Goal: Task Accomplishment & Management: Use online tool/utility

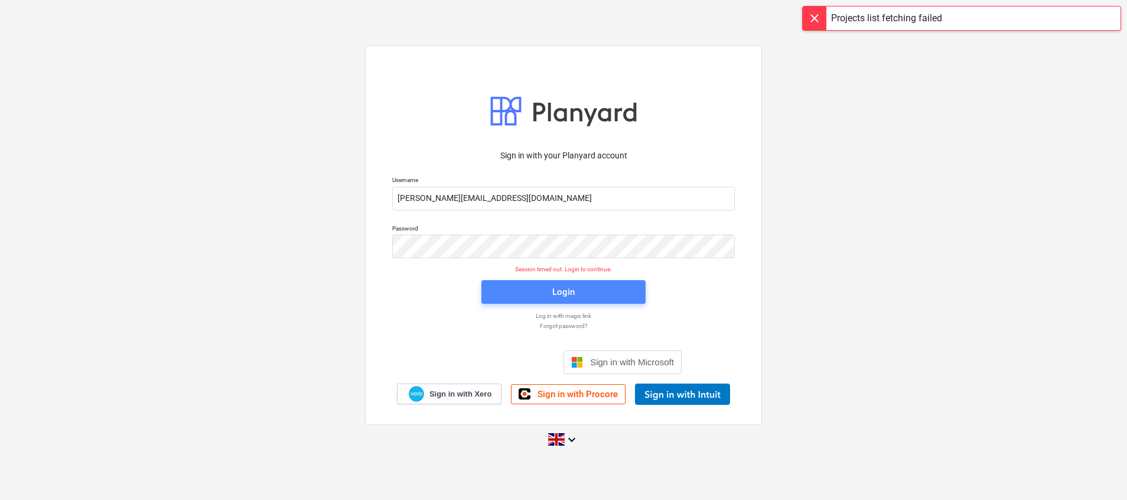
click at [577, 289] on span "Login" at bounding box center [564, 291] width 136 height 15
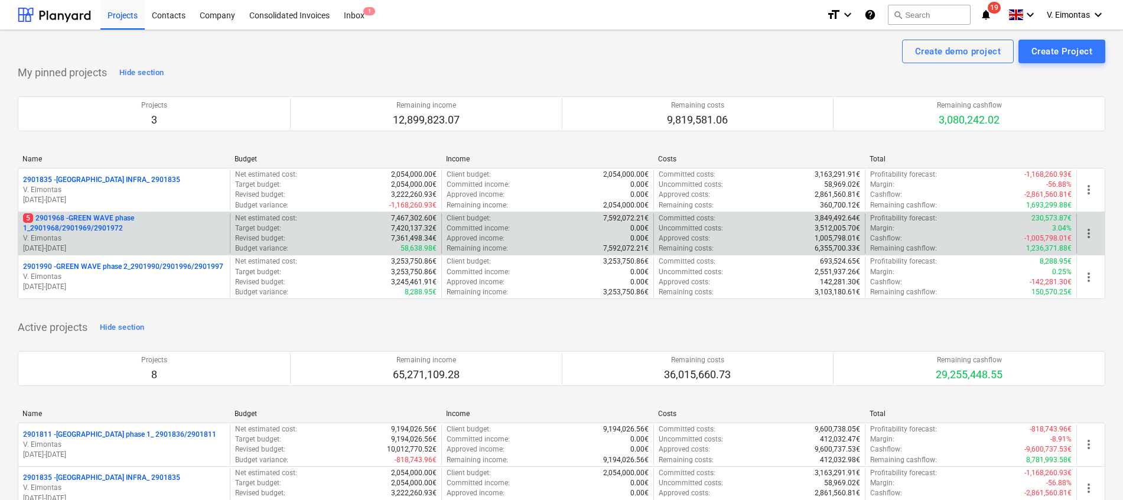
click at [90, 227] on p "5 2901968 - GREEN WAVE phase 1_2901968/2901969/2901972" at bounding box center [124, 223] width 202 height 20
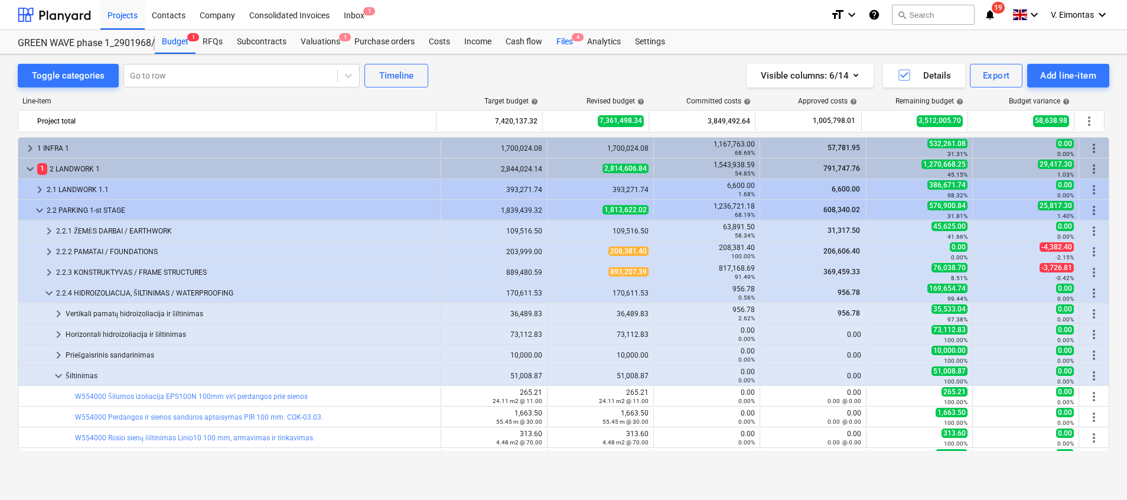
click at [569, 38] on div "Files 4" at bounding box center [565, 42] width 31 height 24
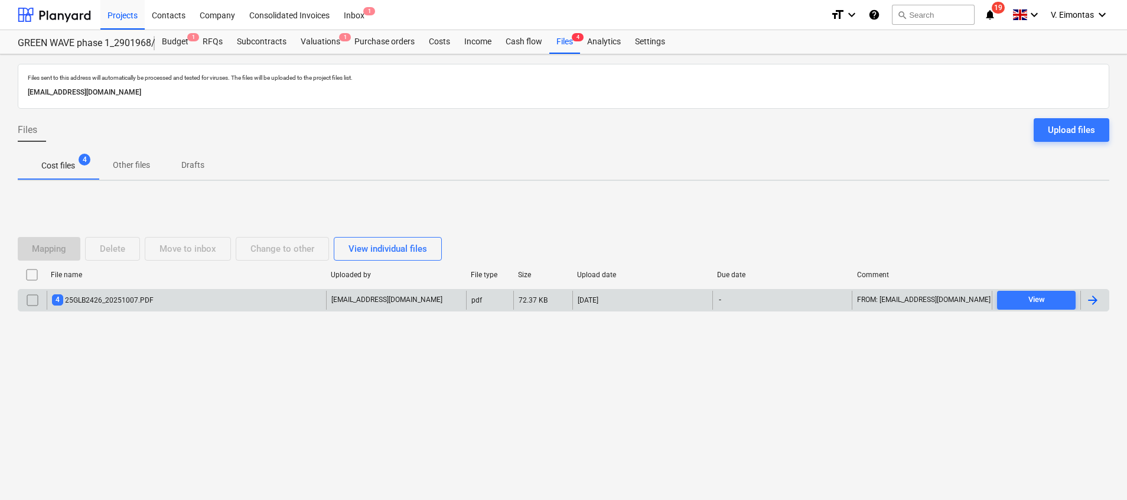
click at [206, 299] on div "4 25GLB2426_20251007.PDF" at bounding box center [186, 300] width 279 height 19
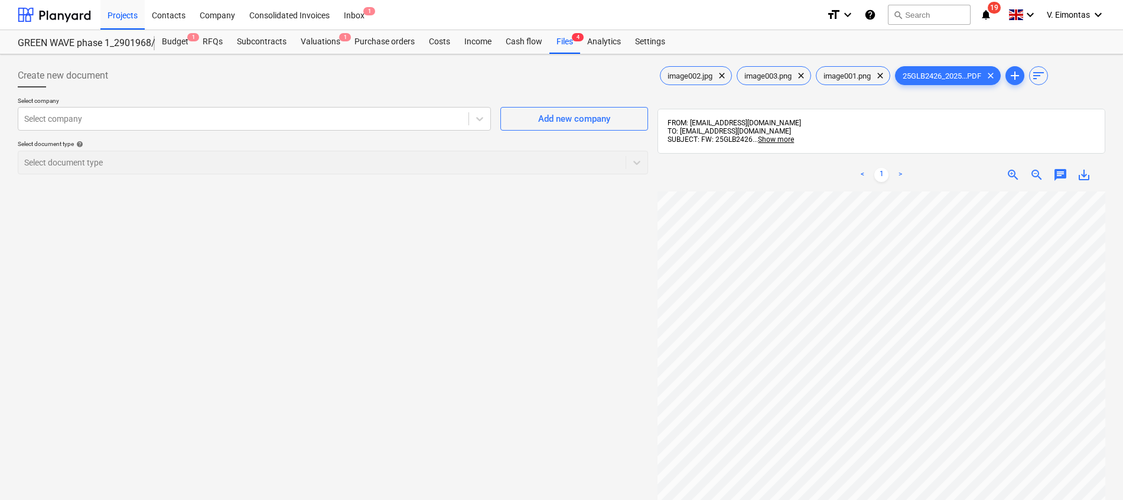
click at [1083, 174] on span "save_alt" at bounding box center [1084, 175] width 14 height 14
click at [496, 284] on div "Create new document Select company Select company Add new company Select docume…" at bounding box center [333, 361] width 640 height 604
click at [577, 44] on div "Files 4" at bounding box center [565, 42] width 31 height 24
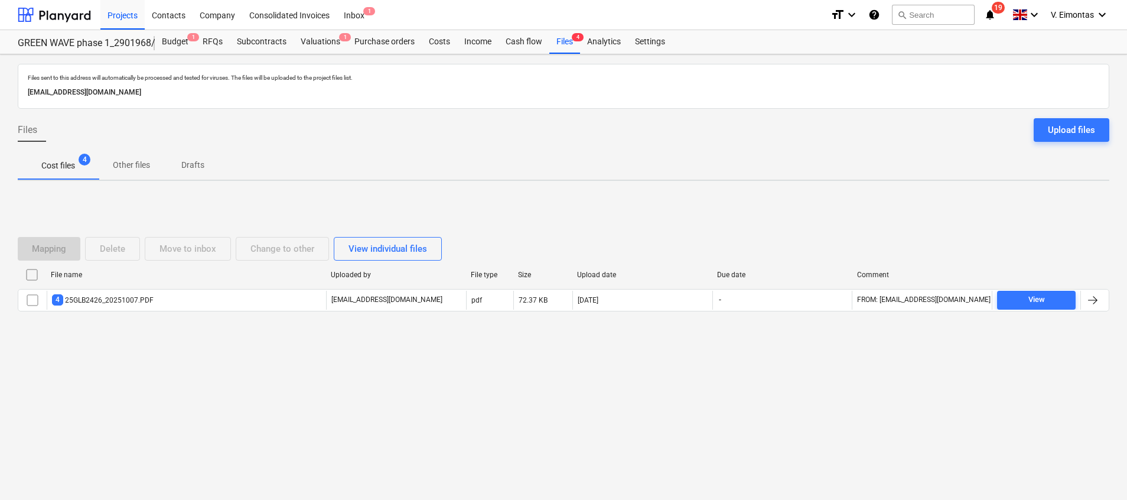
click at [30, 272] on input "checkbox" at bounding box center [31, 274] width 19 height 19
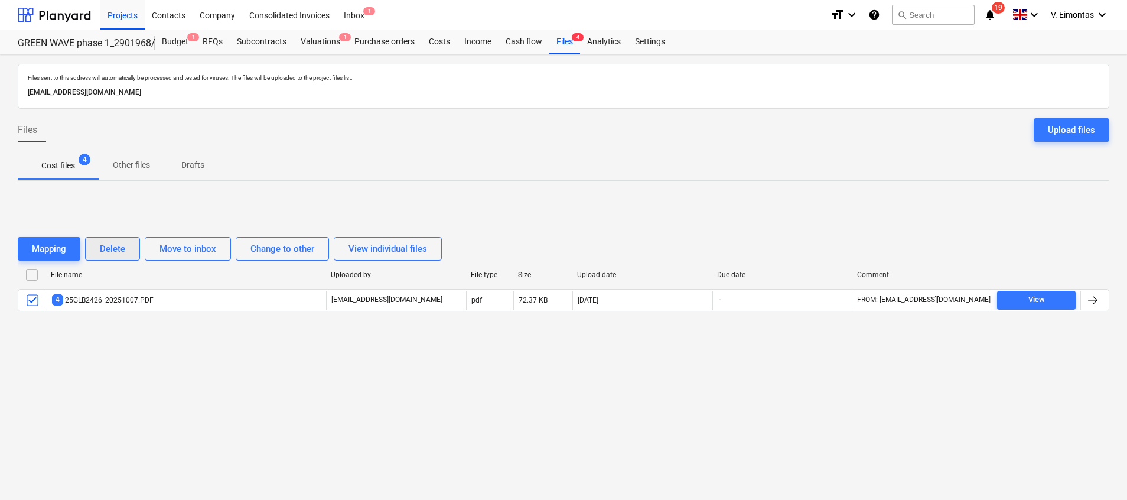
click at [100, 246] on div "Delete" at bounding box center [112, 248] width 25 height 15
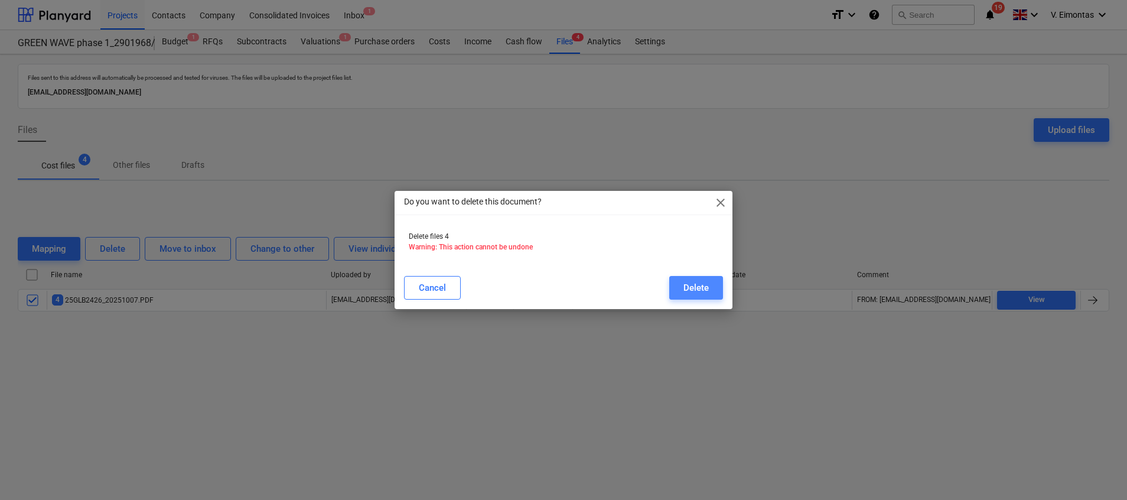
click at [701, 294] on div "Delete" at bounding box center [696, 287] width 25 height 15
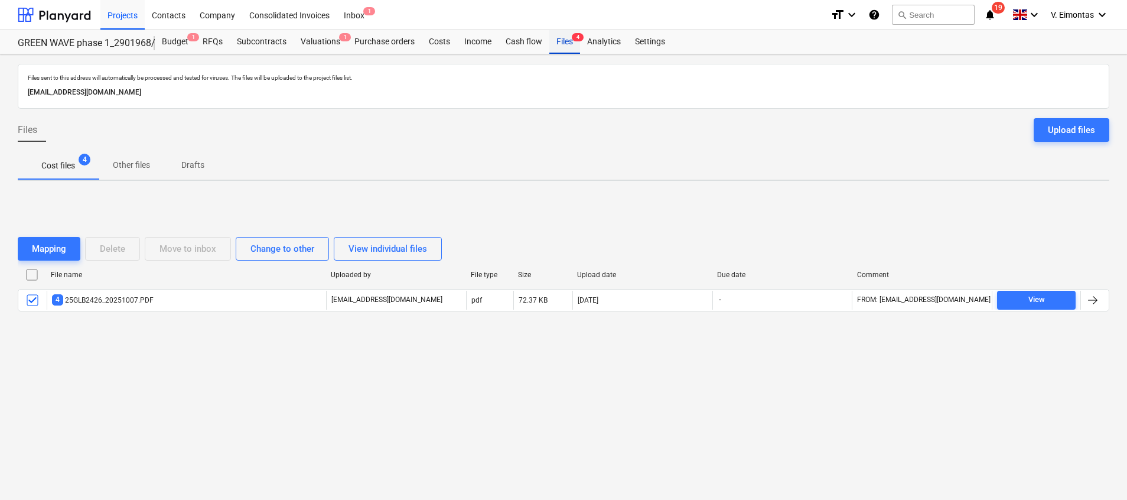
click at [564, 41] on div "Files 4" at bounding box center [565, 42] width 31 height 24
click at [519, 422] on div "Files sent to this address will automatically be processed and tested for virus…" at bounding box center [563, 277] width 1127 height 446
click at [119, 16] on div "Projects" at bounding box center [122, 14] width 44 height 30
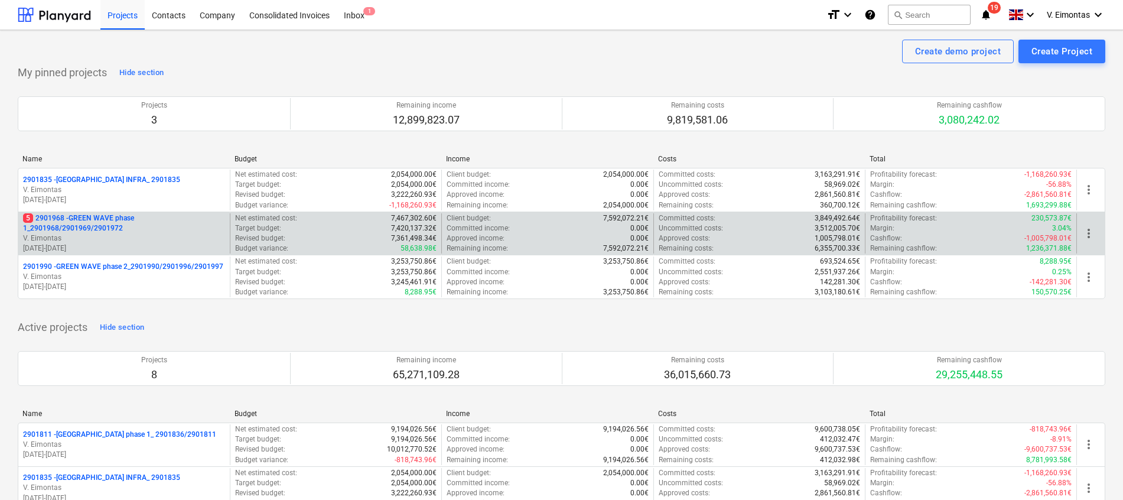
click at [117, 222] on p "5 2901968 - GREEN WAVE phase 1_2901968/2901969/2901972" at bounding box center [124, 223] width 202 height 20
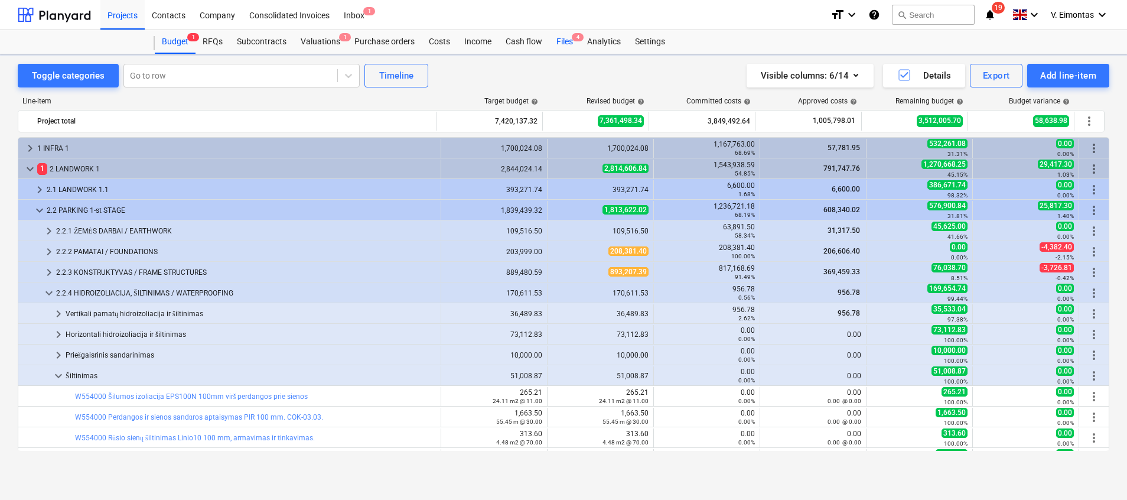
click at [560, 41] on div "Files 4" at bounding box center [565, 42] width 31 height 24
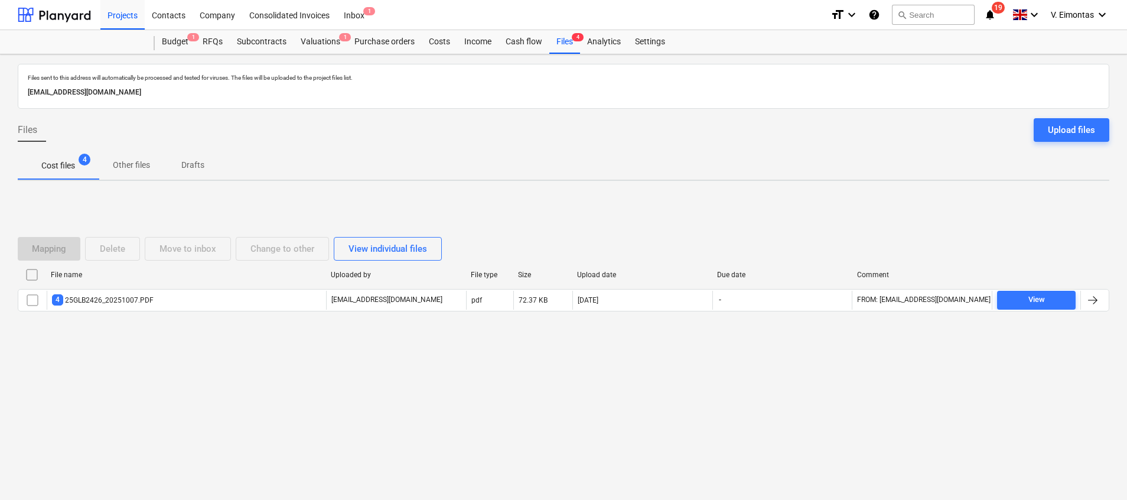
click at [33, 277] on input "checkbox" at bounding box center [31, 274] width 19 height 19
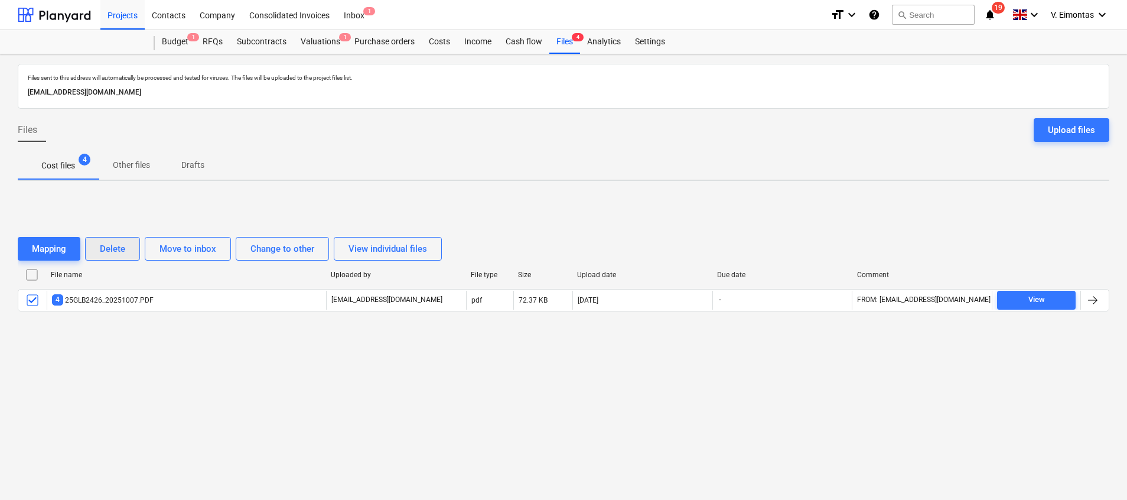
click at [118, 249] on div "Delete" at bounding box center [112, 248] width 25 height 15
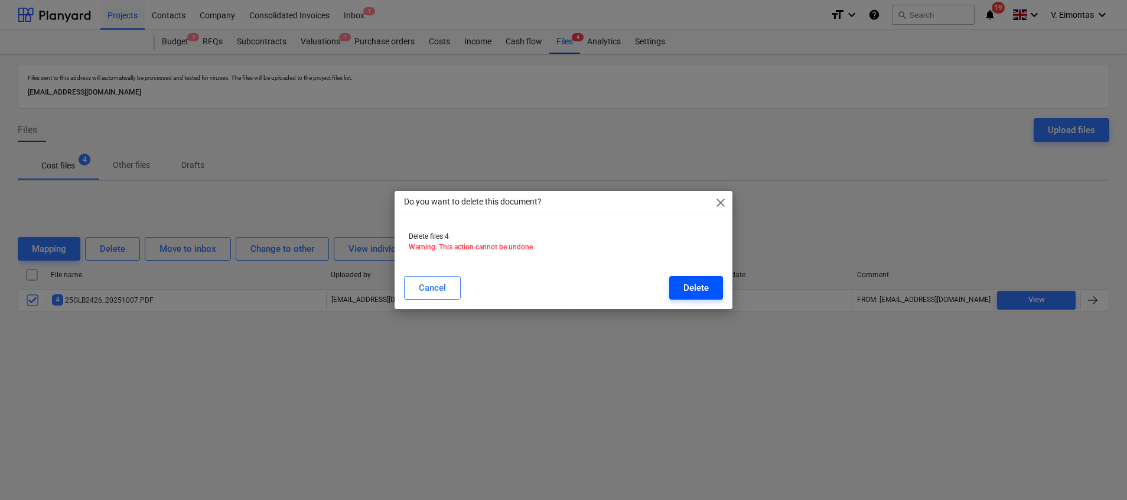
click at [695, 287] on div "Delete" at bounding box center [696, 287] width 25 height 15
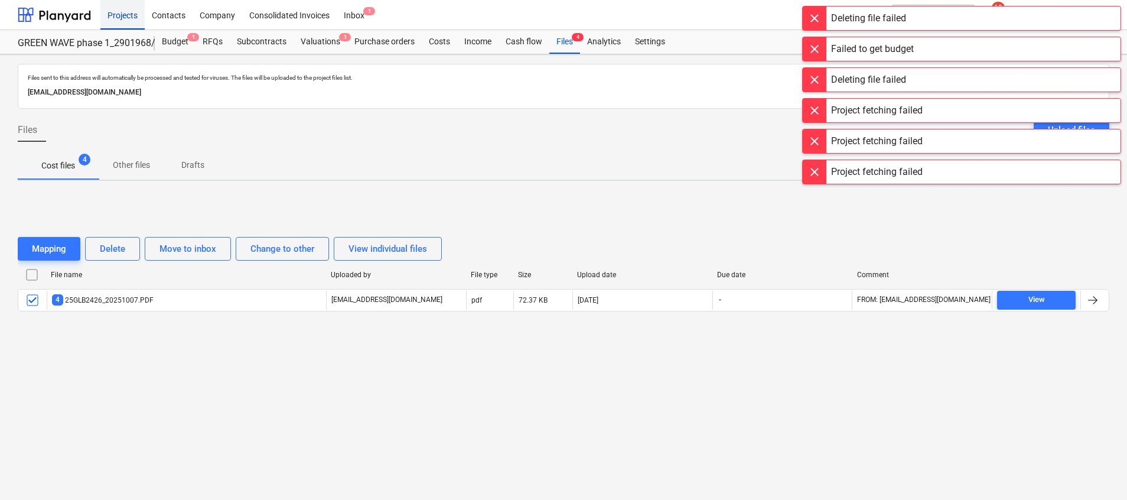
click at [116, 11] on div "Projects" at bounding box center [122, 14] width 44 height 30
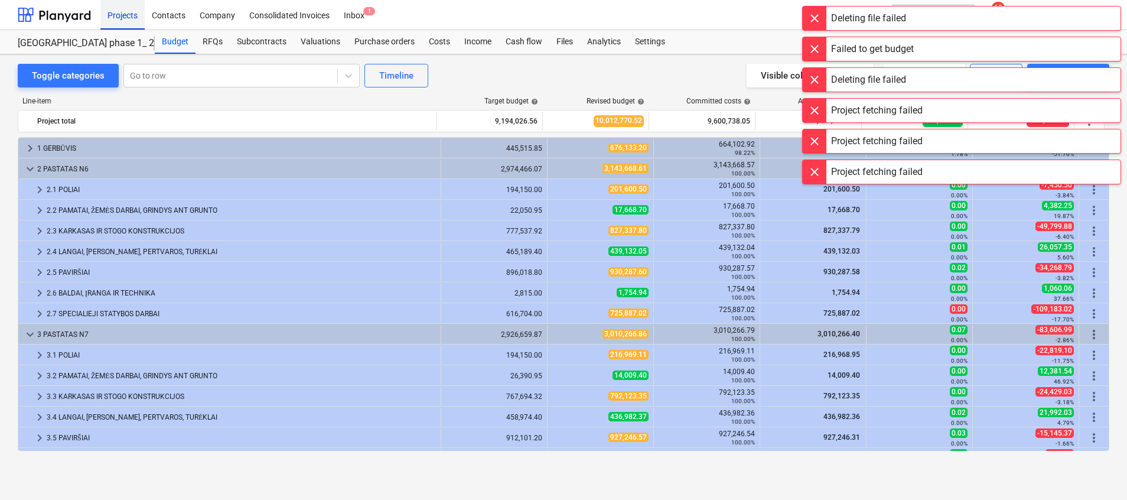
click at [113, 12] on div "Projects" at bounding box center [122, 14] width 44 height 30
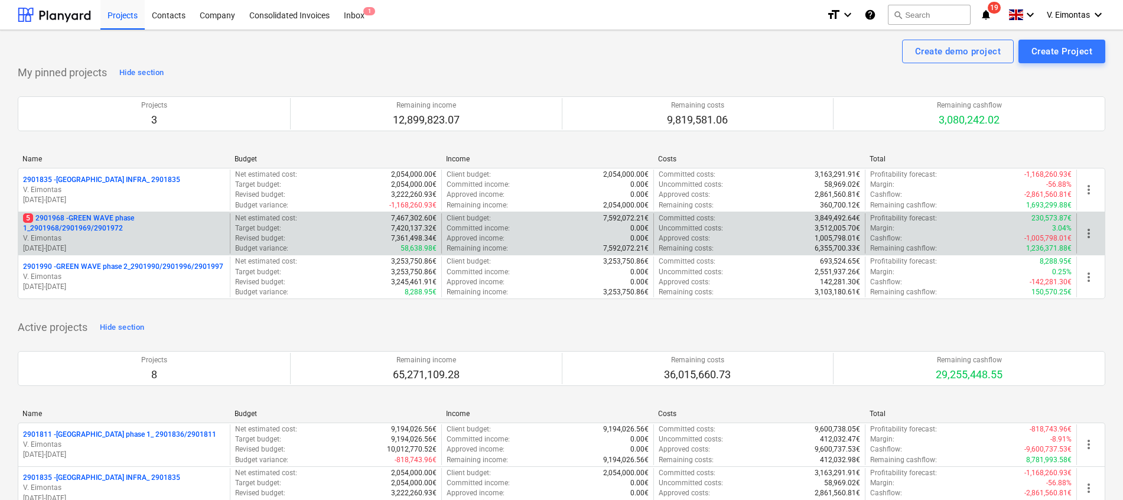
click at [88, 222] on p "5 2901968 - GREEN WAVE phase 1_2901968/2901969/2901972" at bounding box center [124, 223] width 202 height 20
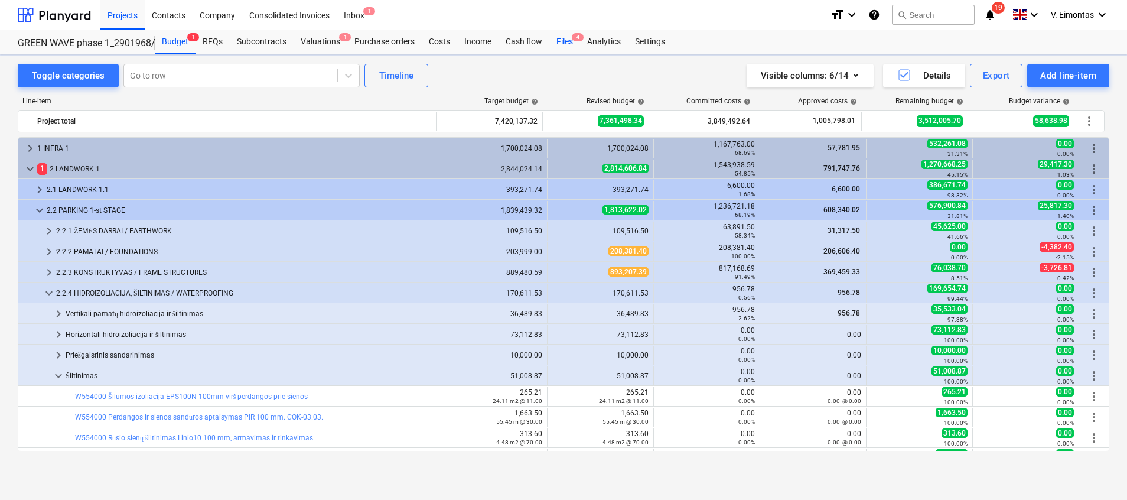
click at [564, 38] on div "Files 4" at bounding box center [565, 42] width 31 height 24
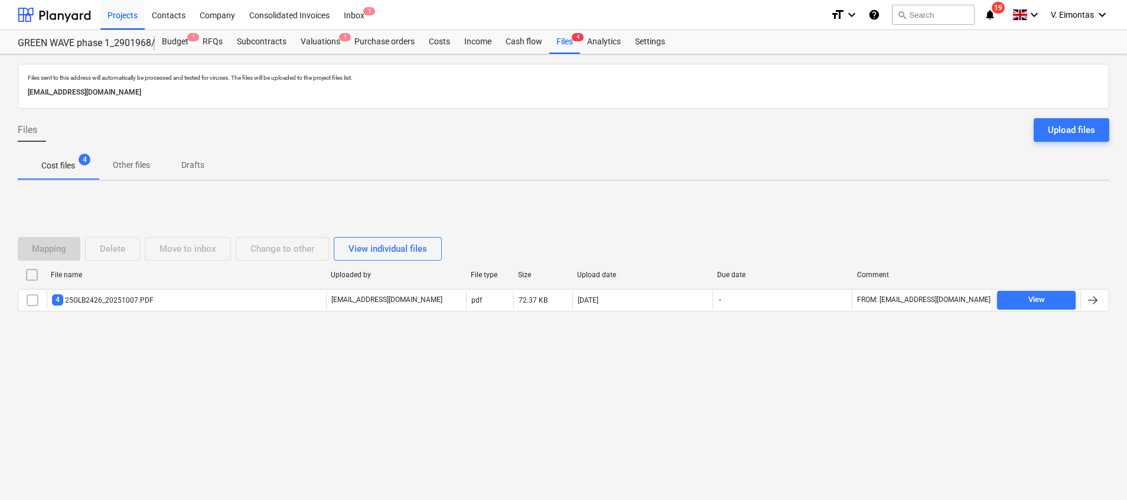
click at [29, 280] on input "checkbox" at bounding box center [31, 274] width 19 height 19
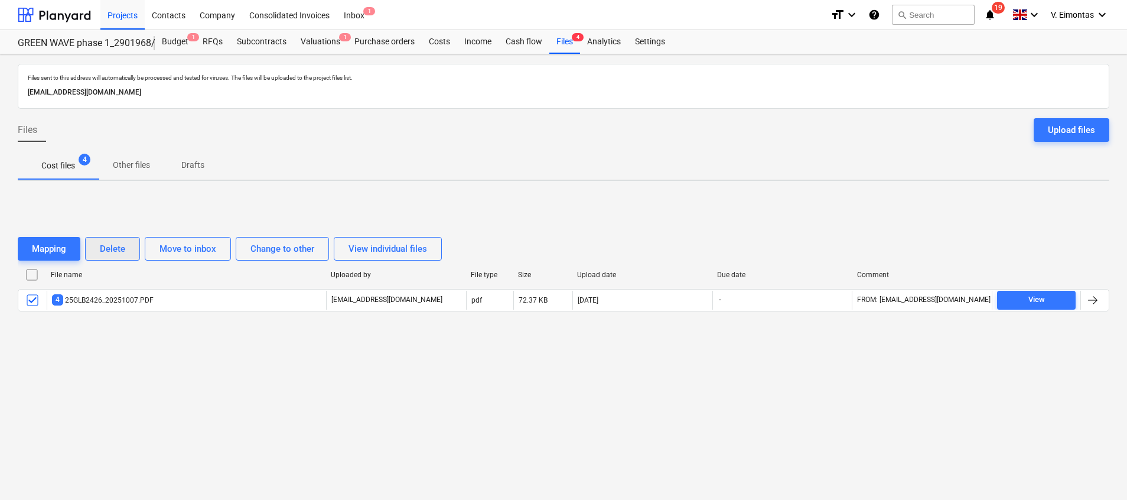
click at [124, 248] on div "Delete" at bounding box center [112, 248] width 25 height 15
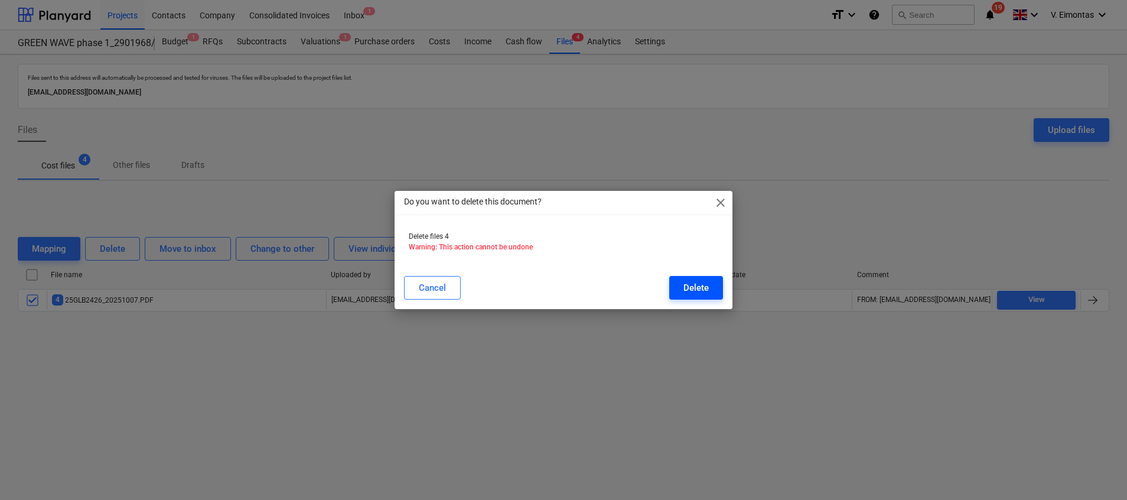
click at [686, 293] on div "Delete" at bounding box center [696, 287] width 25 height 15
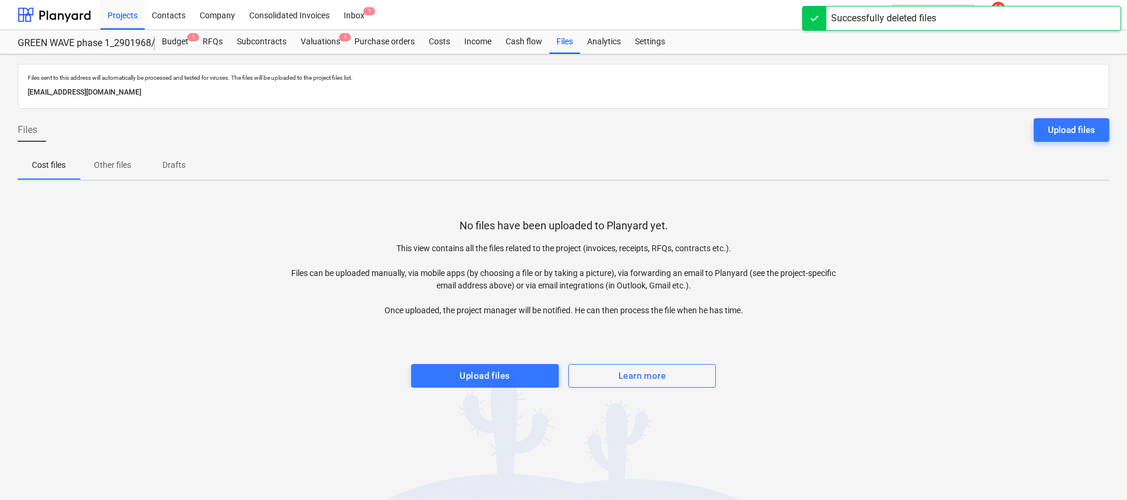
drag, startPoint x: 573, startPoint y: 41, endPoint x: 537, endPoint y: 96, distance: 65.7
click at [573, 41] on div "Files" at bounding box center [565, 42] width 31 height 24
drag, startPoint x: 459, startPoint y: 369, endPoint x: 453, endPoint y: 370, distance: 6.0
click at [459, 369] on span "Upload files" at bounding box center [485, 375] width 122 height 15
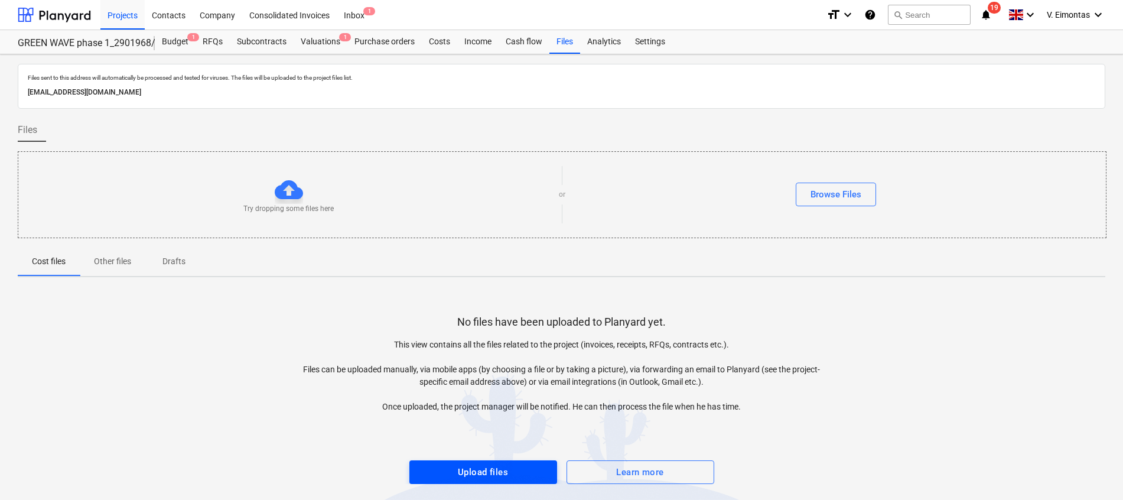
click at [517, 470] on span "Upload files" at bounding box center [483, 471] width 122 height 15
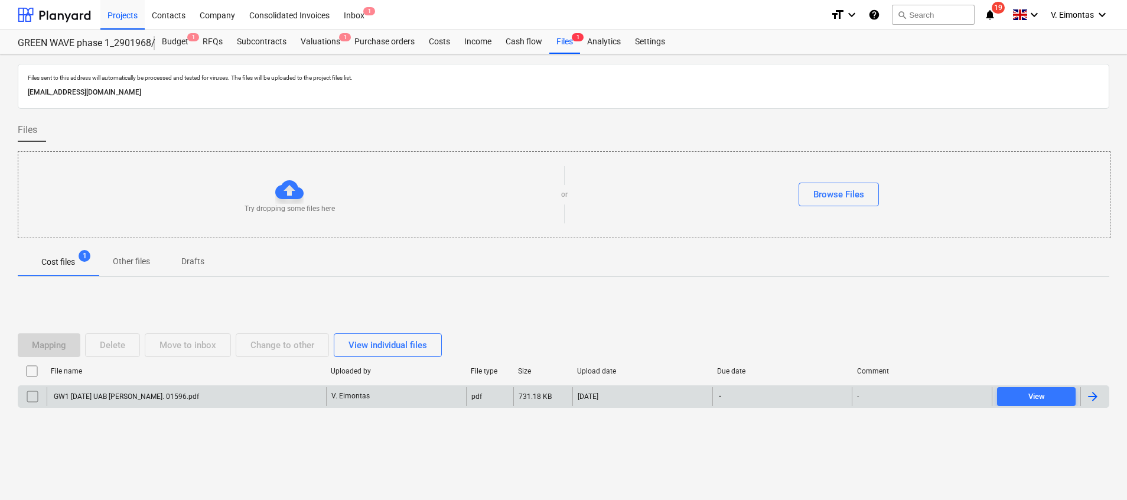
click at [166, 399] on div "GW1 [DATE] UAB [PERSON_NAME]. 01596.pdf" at bounding box center [125, 396] width 147 height 8
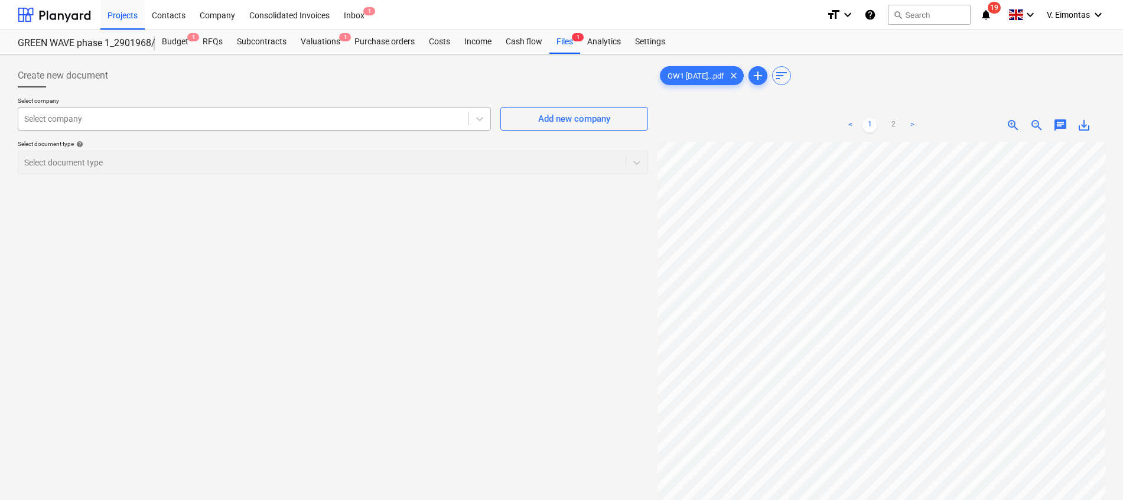
click at [219, 123] on div at bounding box center [243, 119] width 438 height 12
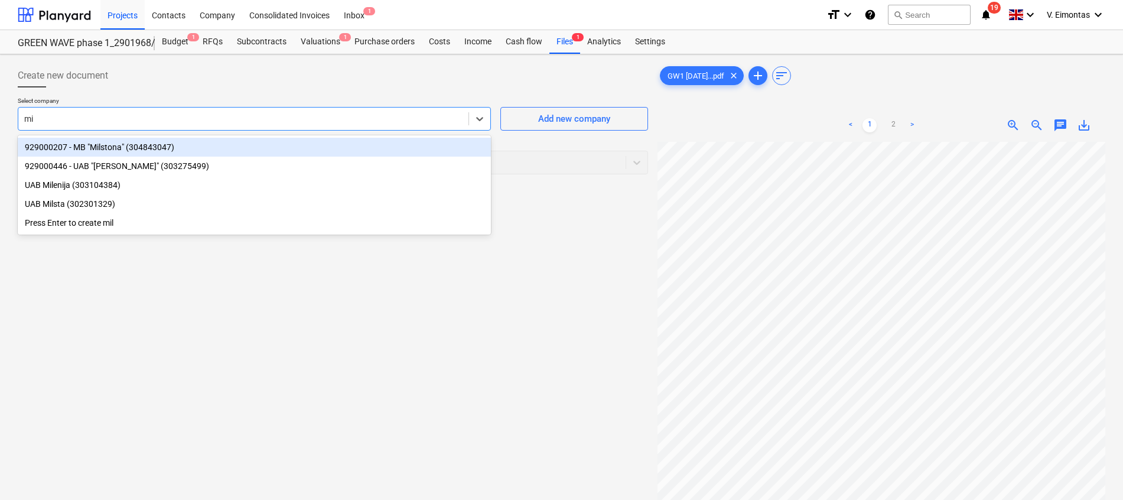
type input "mil"
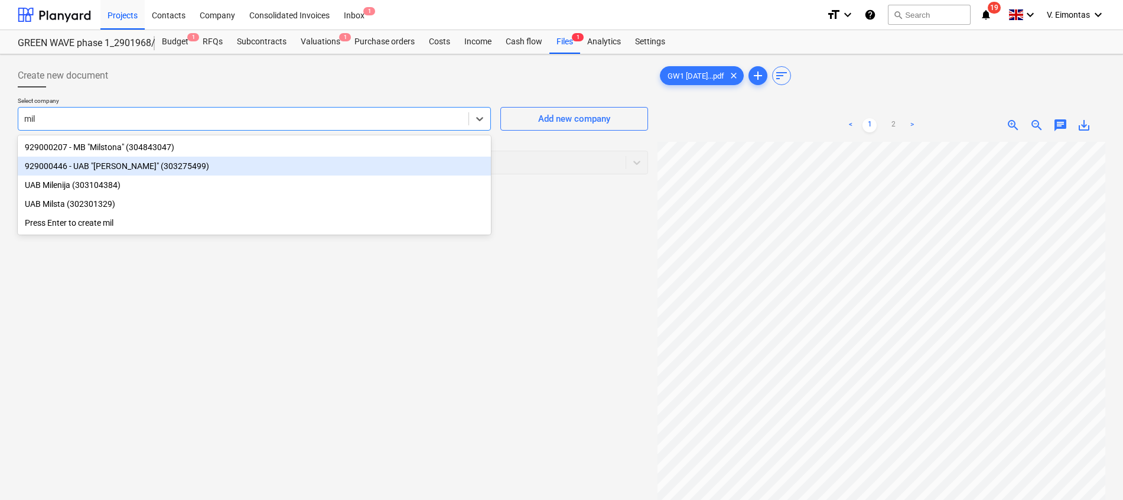
click at [118, 166] on div "929000446 - UAB "[PERSON_NAME]" (303275499)" at bounding box center [254, 166] width 473 height 19
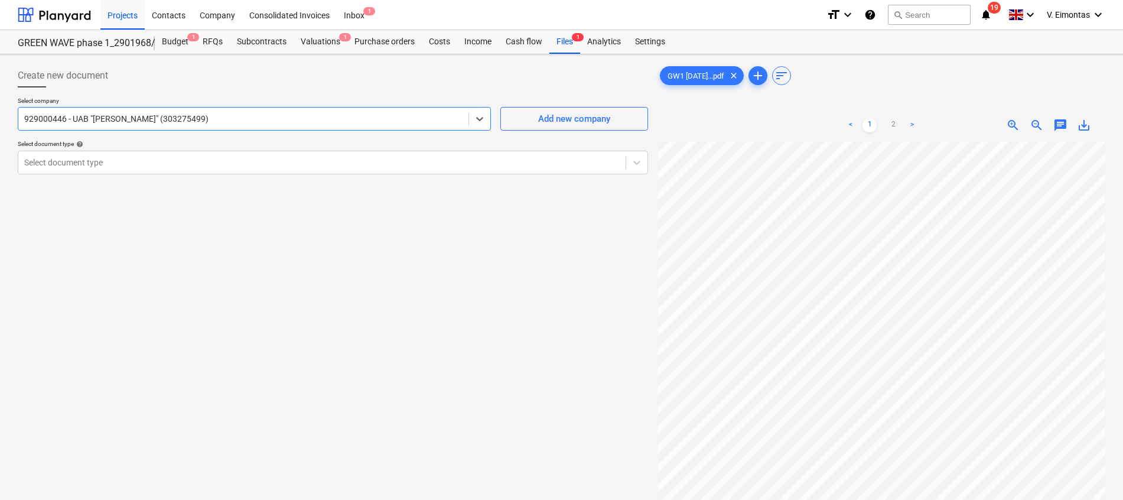
click at [118, 166] on div at bounding box center [322, 163] width 596 height 12
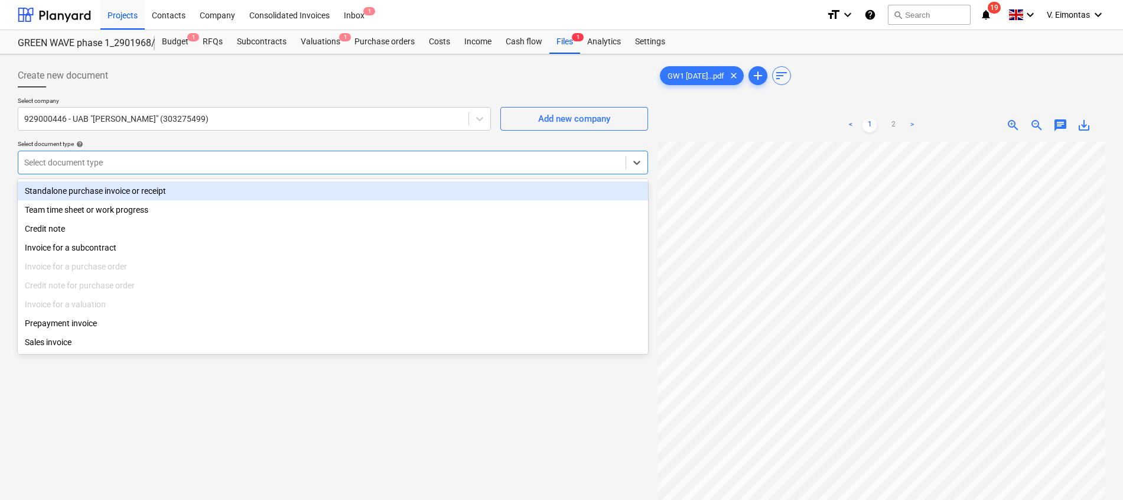
click at [106, 193] on div "Standalone purchase invoice or receipt" at bounding box center [333, 190] width 630 height 19
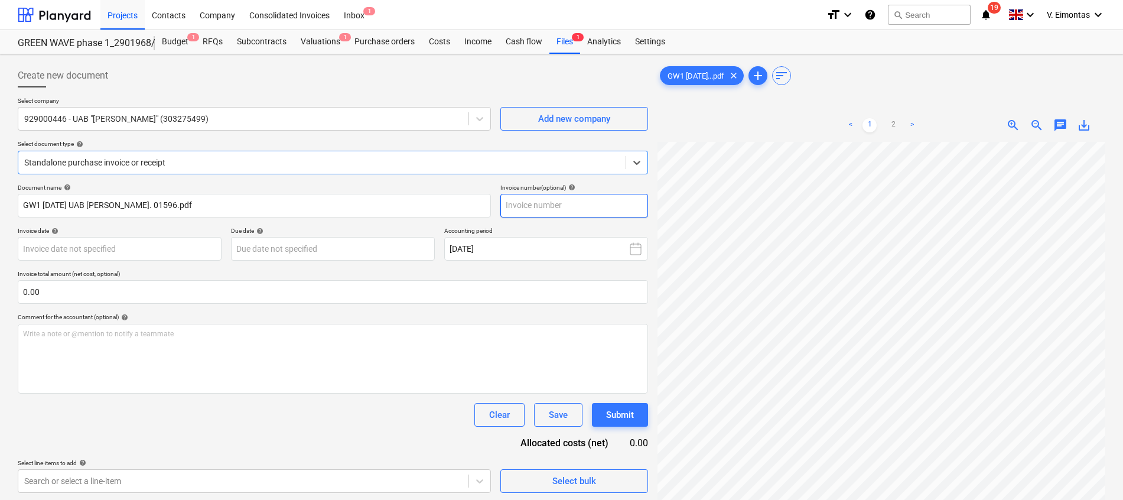
click at [555, 210] on input "text" at bounding box center [574, 206] width 148 height 24
type input "01596"
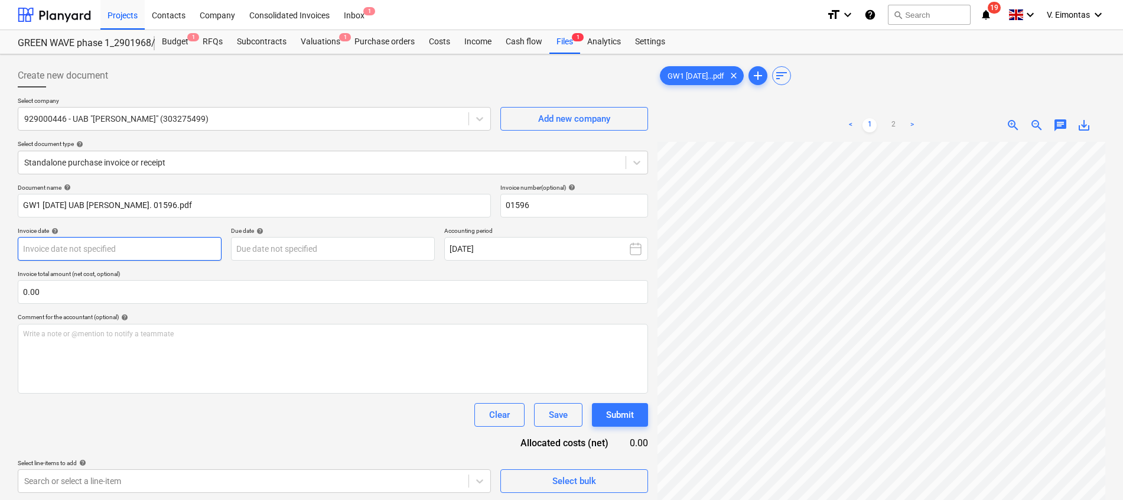
click at [132, 243] on body "Projects Contacts Company Consolidated Invoices Inbox 1 format_size keyboard_ar…" at bounding box center [561, 250] width 1123 height 500
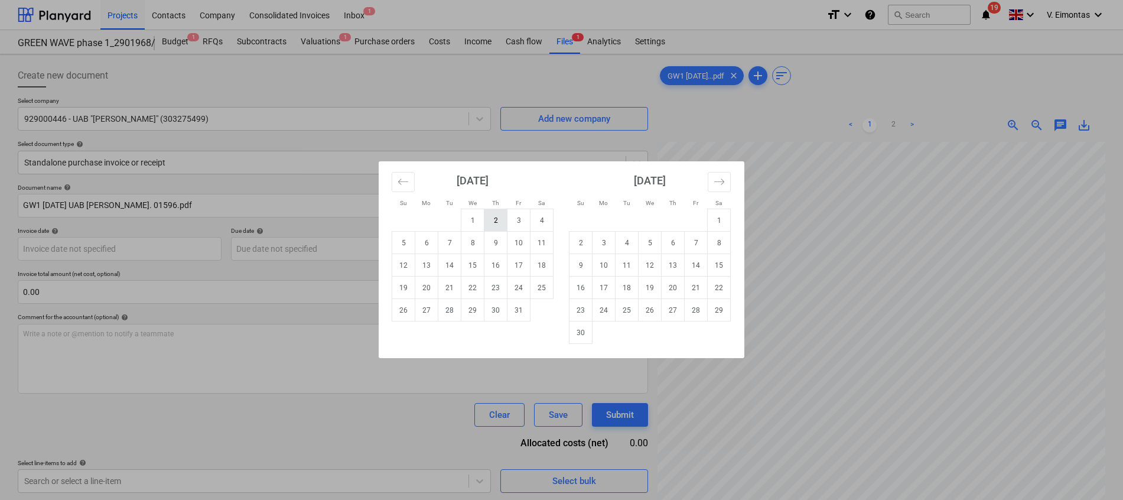
click at [500, 220] on td "2" at bounding box center [496, 220] width 23 height 22
type input "[DATE]"
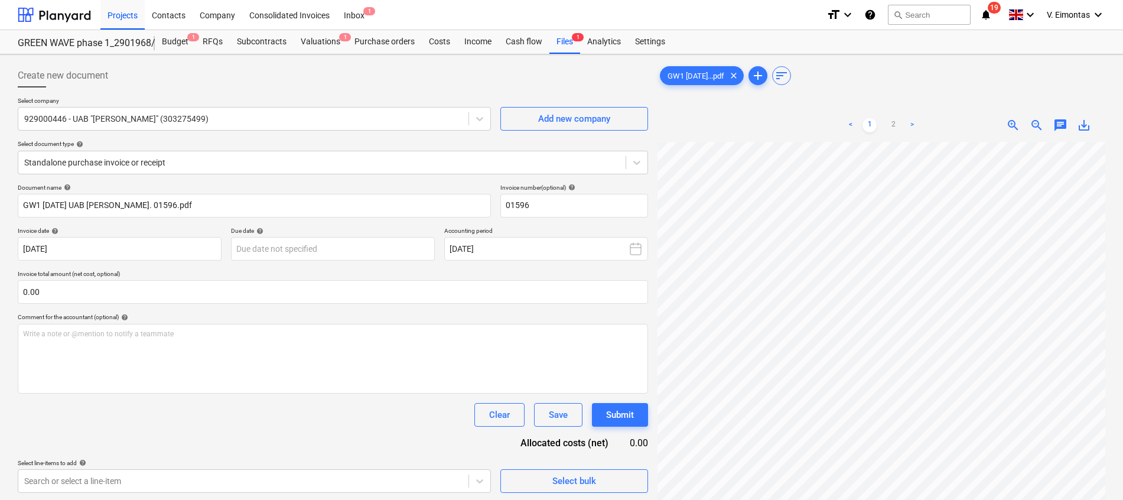
scroll to position [2, 70]
click at [275, 249] on body "Projects Contacts Company Consolidated Invoices Inbox 1 format_size keyboard_ar…" at bounding box center [561, 250] width 1123 height 500
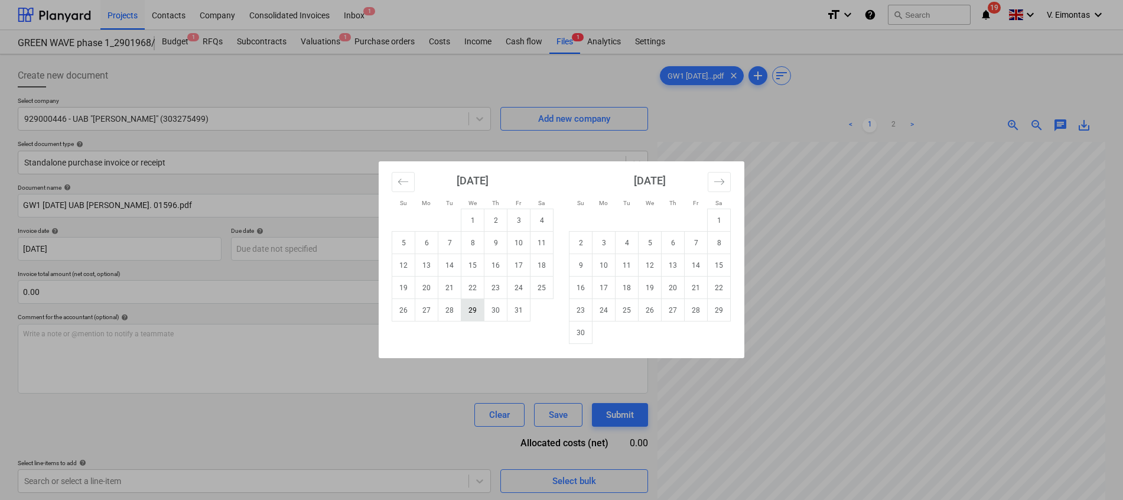
click at [476, 311] on td "29" at bounding box center [472, 310] width 23 height 22
type input "[DATE]"
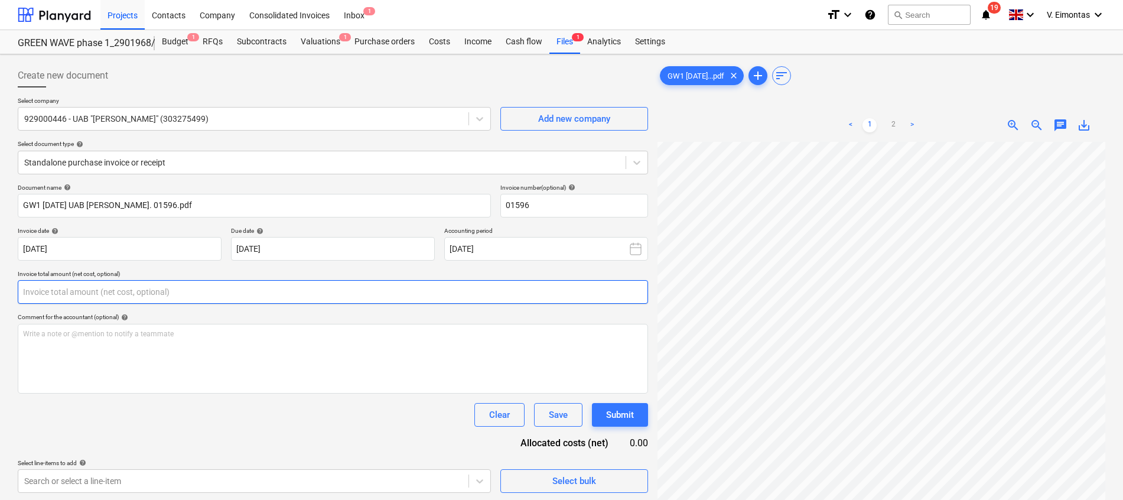
click at [307, 293] on input "text" at bounding box center [333, 292] width 630 height 24
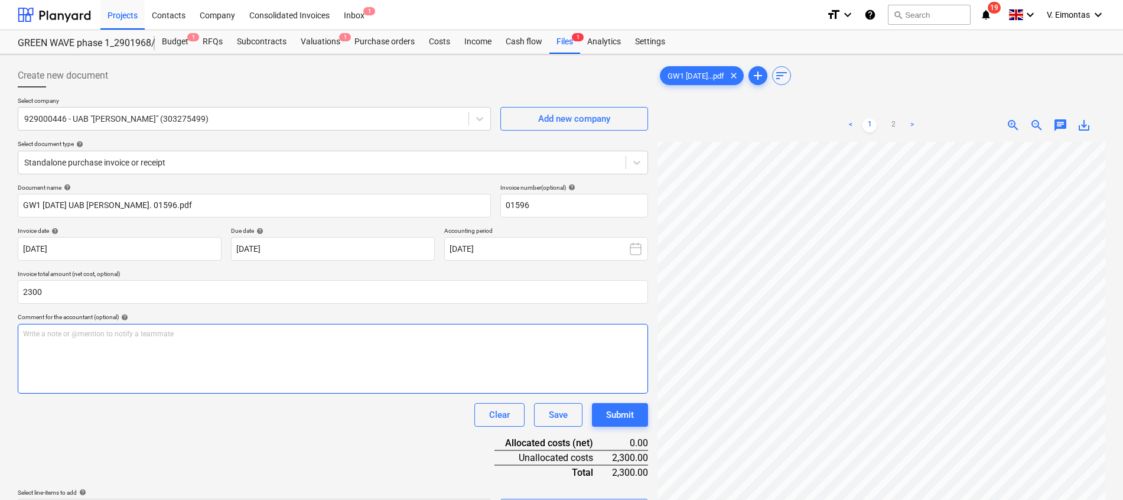
type input "2,300.00"
click at [279, 368] on div "Write a note or @mention to notify a teammate [PERSON_NAME]" at bounding box center [333, 359] width 630 height 70
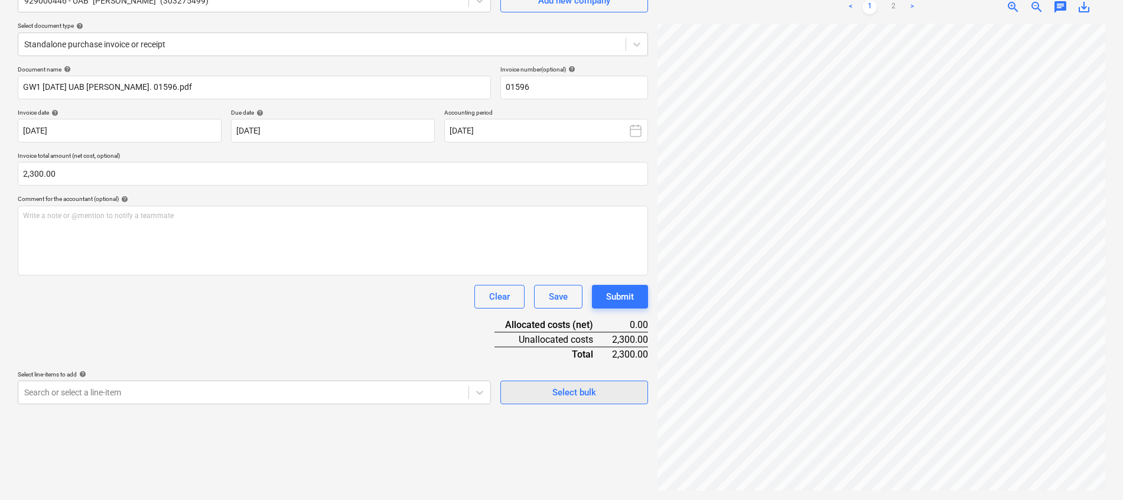
scroll to position [214, 0]
click at [893, 6] on div "Project fetching failed" at bounding box center [873, 12] width 92 height 14
click at [895, 3] on div "Project fetching failed" at bounding box center [872, 13] width 101 height 24
click at [896, 5] on div "Project fetching failed" at bounding box center [872, 13] width 101 height 24
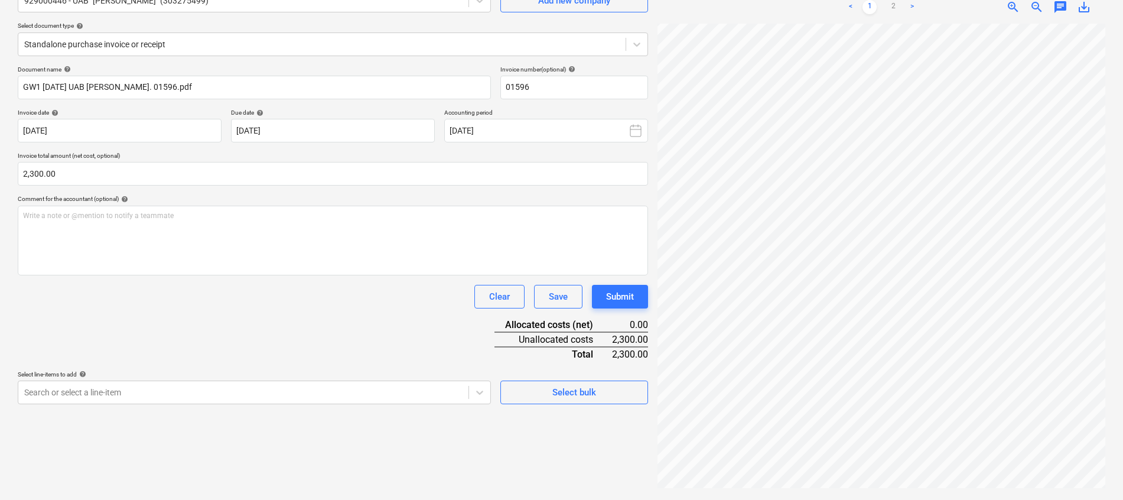
click at [894, 4] on div "Project fetching failed" at bounding box center [872, 13] width 101 height 24
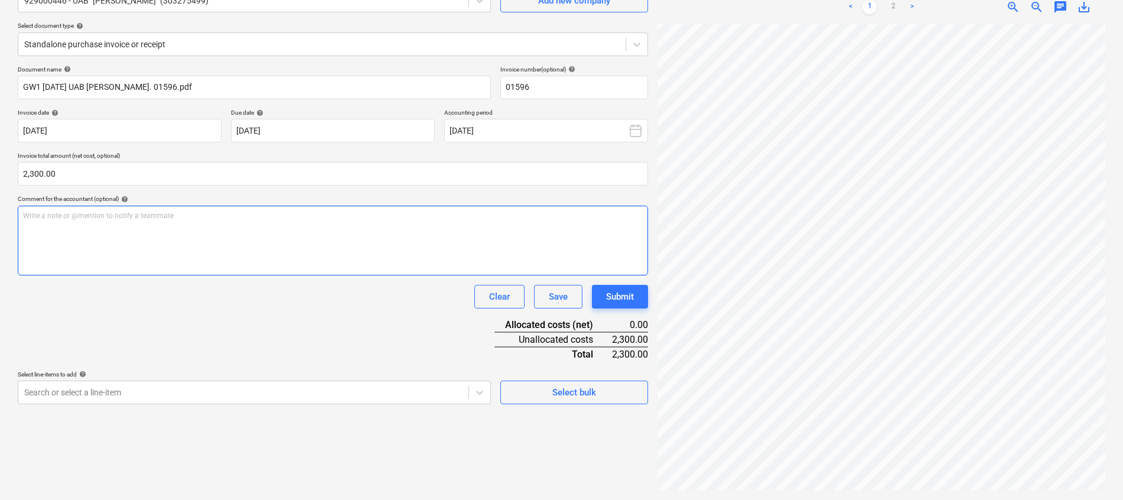
scroll to position [0, 0]
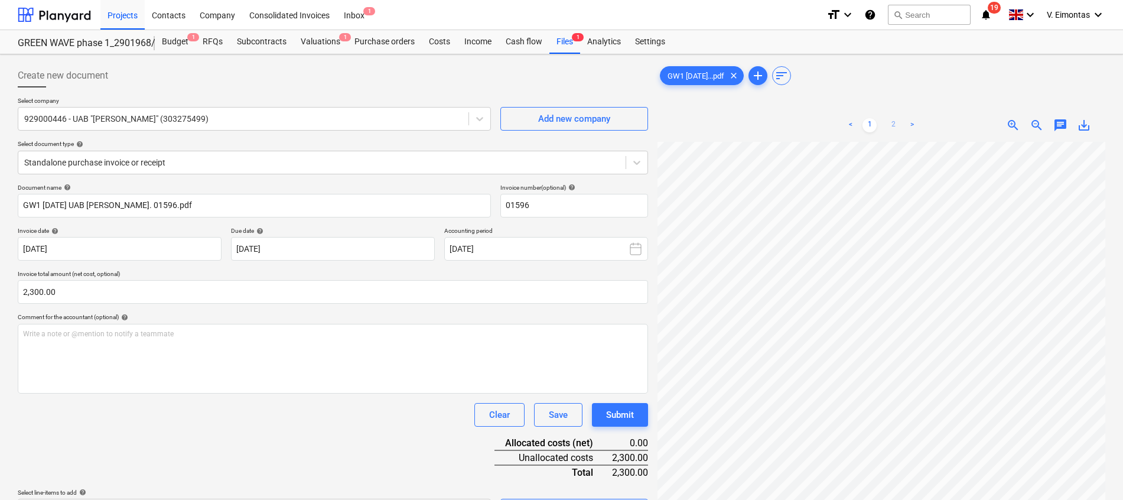
click at [895, 124] on link "2" at bounding box center [893, 125] width 14 height 14
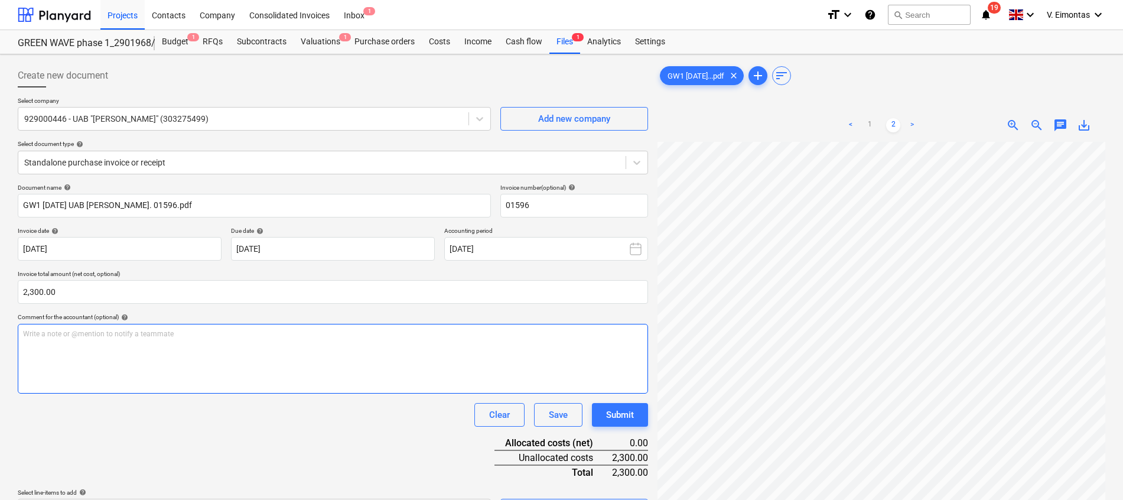
click at [74, 350] on div "Write a note or @mention to notify a teammate [PERSON_NAME]" at bounding box center [333, 359] width 630 height 70
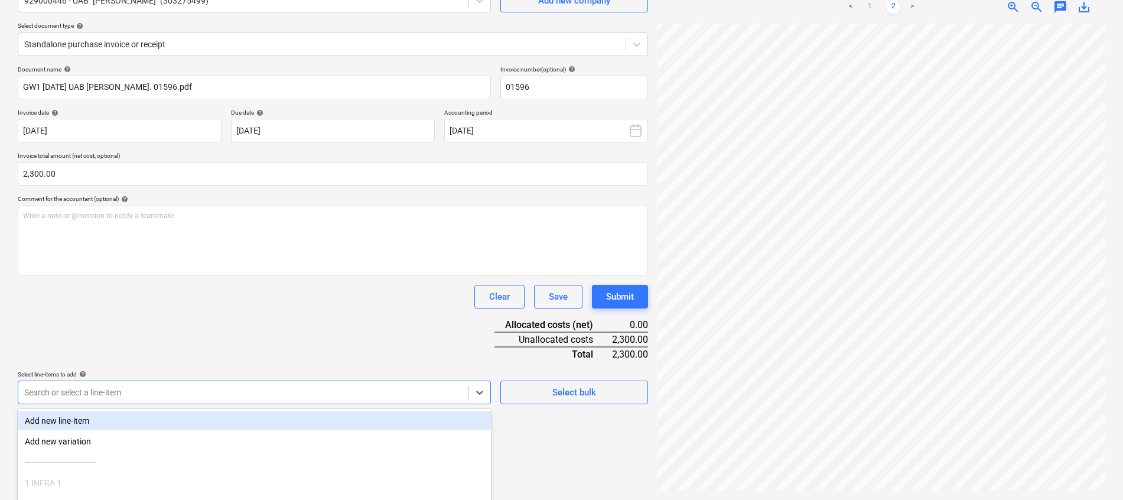
click at [151, 382] on body "Projects Contacts Company Consolidated Invoices Inbox 1 format_size keyboard_ar…" at bounding box center [561, 132] width 1123 height 500
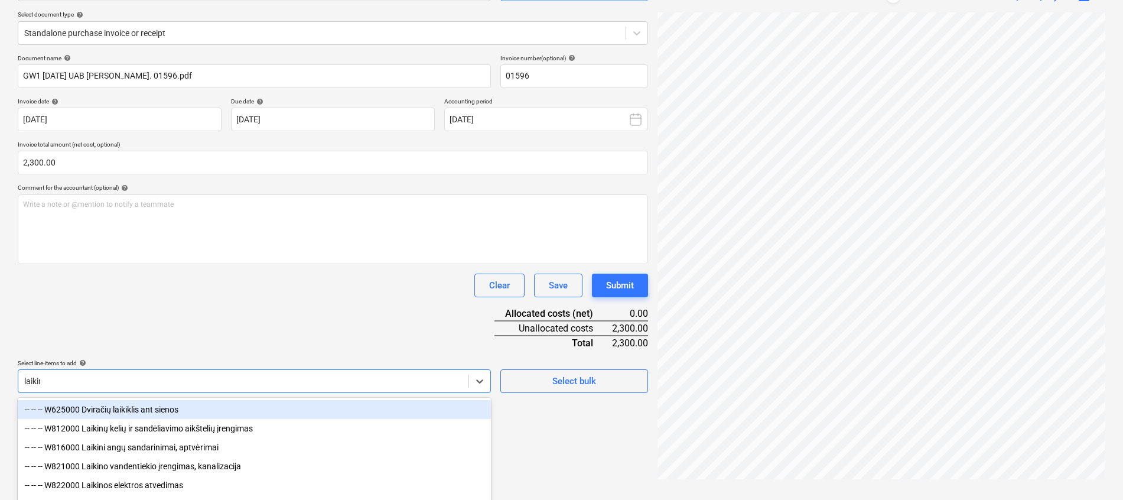
type input "laikino"
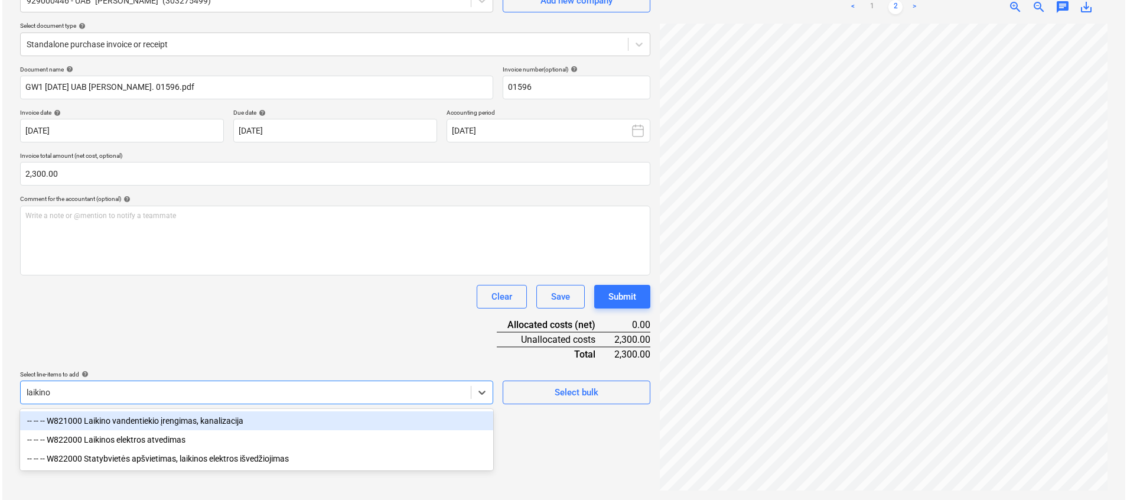
scroll to position [118, 0]
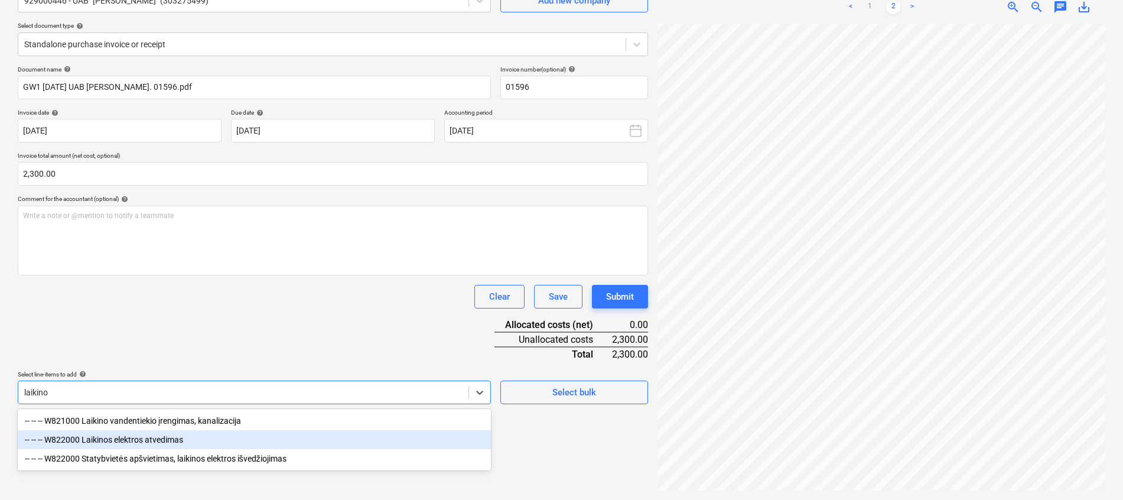
click at [161, 444] on div "-- -- -- W822000 Laikinos elektros atvedimas" at bounding box center [254, 439] width 473 height 19
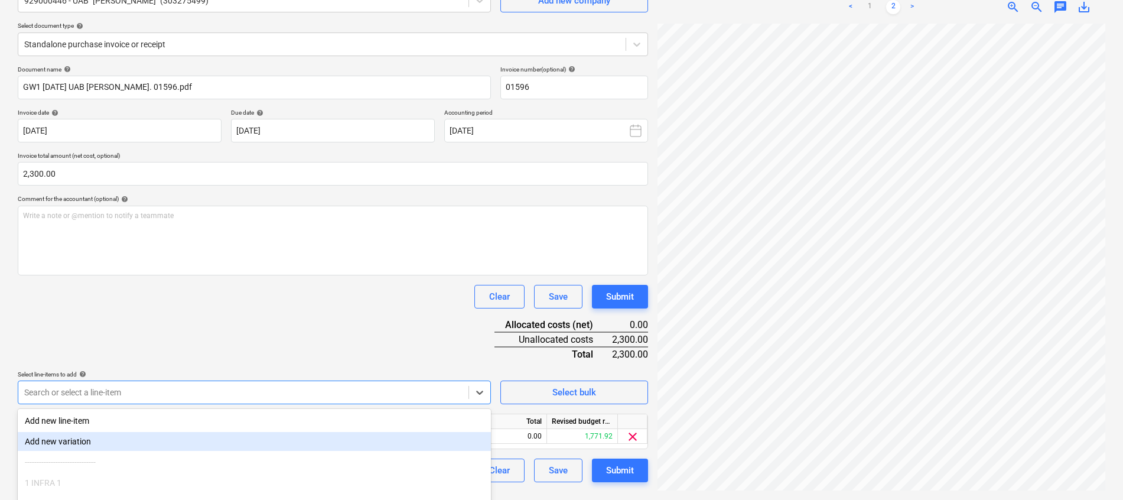
click at [331, 304] on div "Clear Save Submit" at bounding box center [333, 297] width 630 height 24
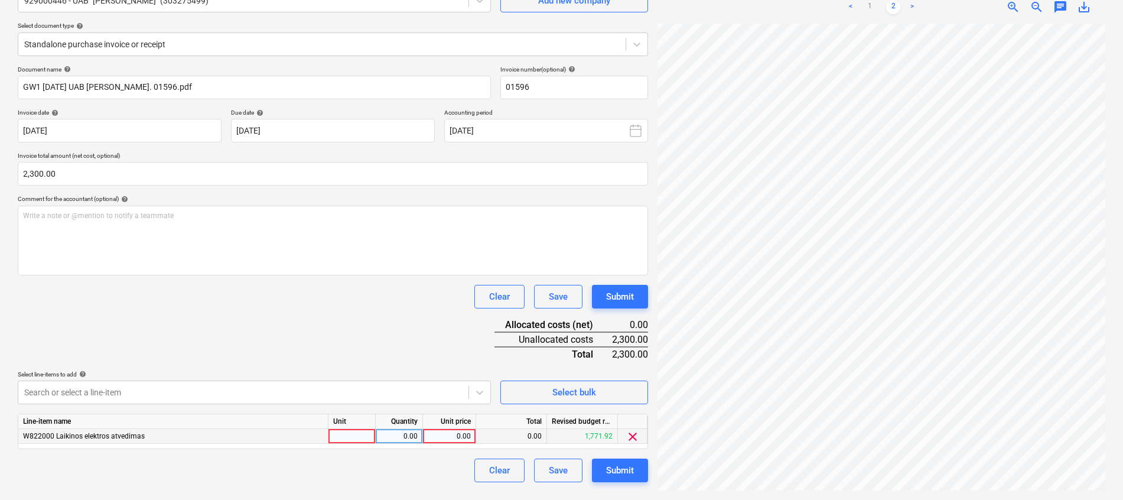
click at [346, 435] on div at bounding box center [352, 436] width 47 height 15
type input "kompl."
type input "2300"
click at [334, 310] on div "Document name help GW1 [DATE] UAB [PERSON_NAME]. 01596.pdf Invoice number (opti…" at bounding box center [333, 274] width 630 height 417
click at [624, 468] on div "Submit" at bounding box center [620, 470] width 28 height 15
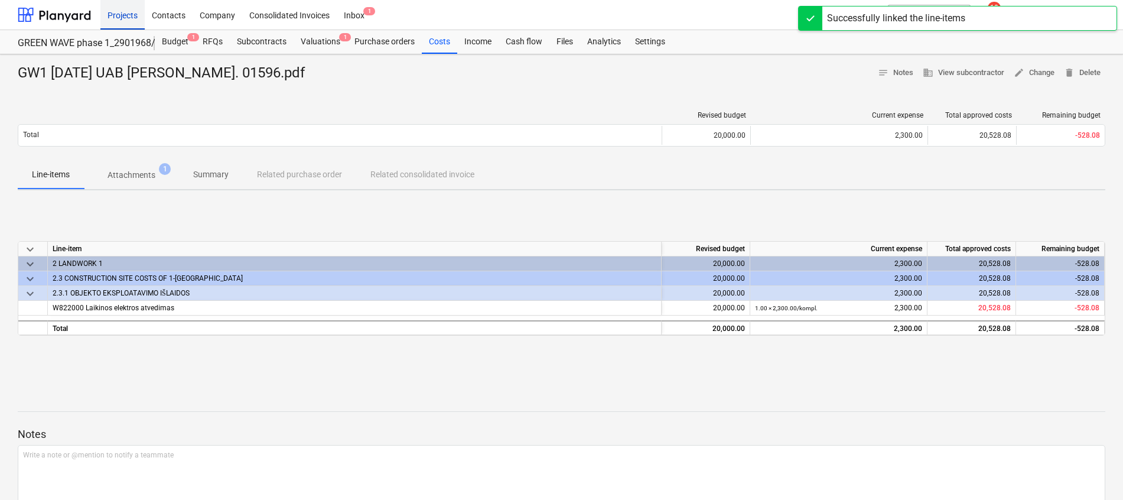
click at [125, 14] on div "Projects" at bounding box center [122, 14] width 44 height 30
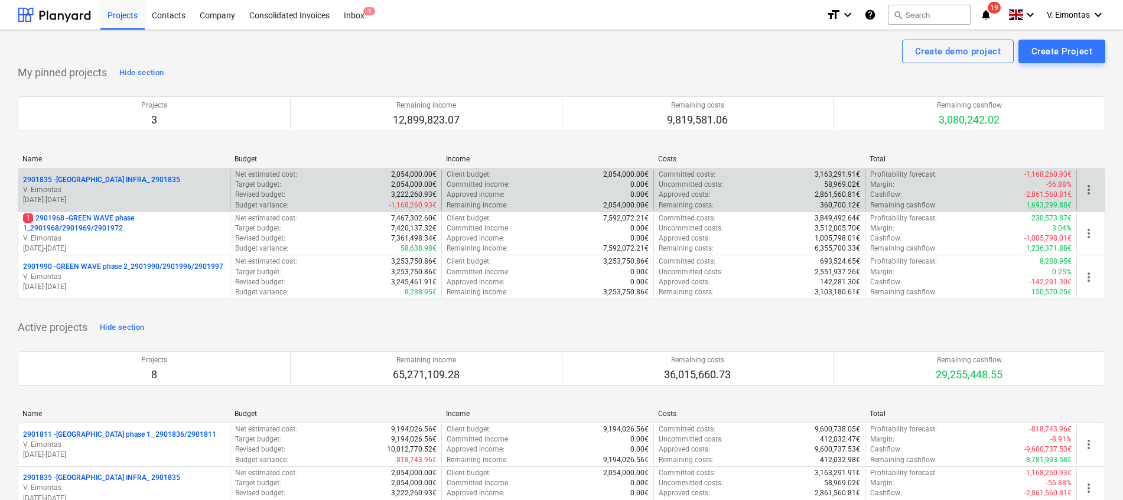
click at [130, 177] on p "2901835 - [GEOGRAPHIC_DATA] INFRA_ 2901835" at bounding box center [101, 180] width 157 height 10
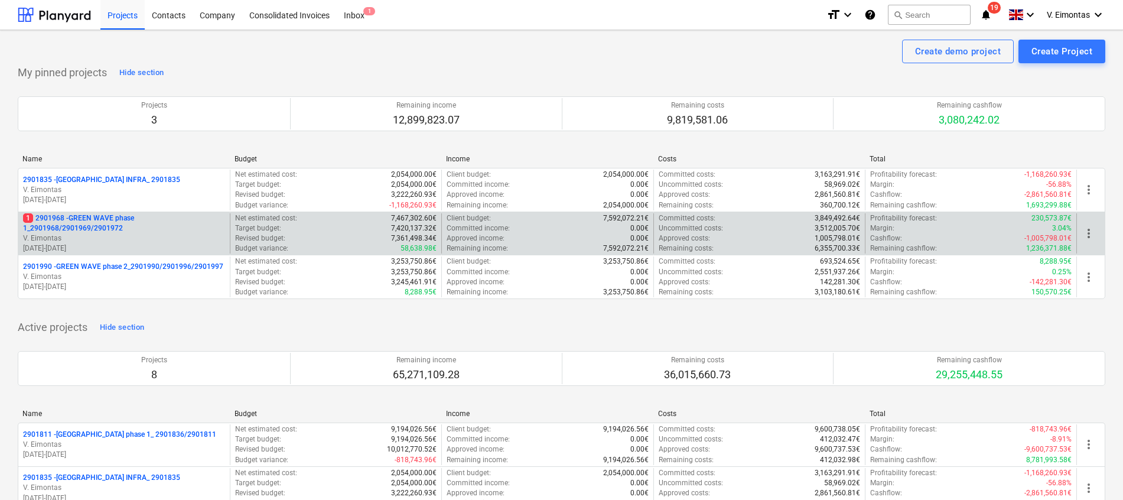
click at [105, 221] on p "1 2901968 - GREEN WAVE phase 1_2901968/2901969/2901972" at bounding box center [124, 223] width 202 height 20
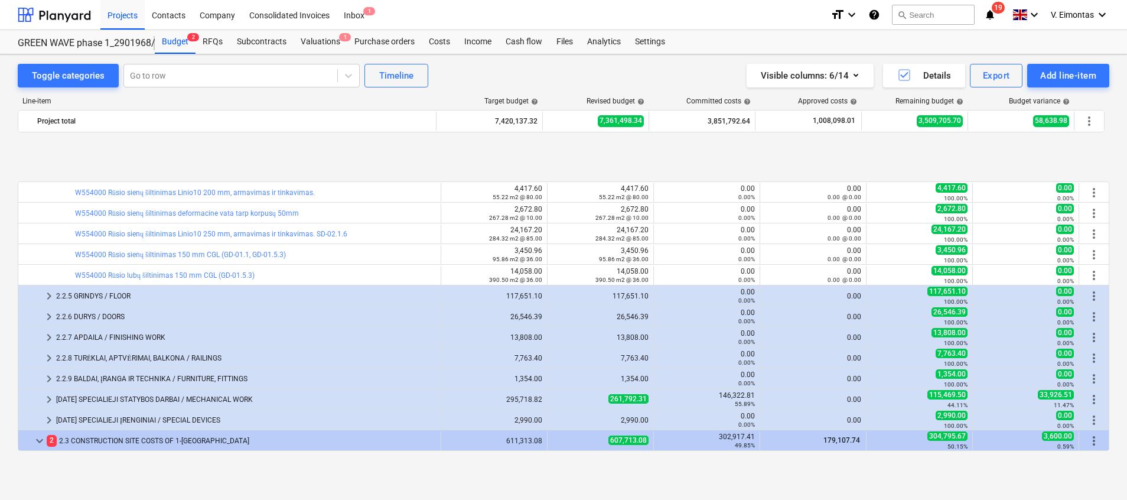
scroll to position [355, 0]
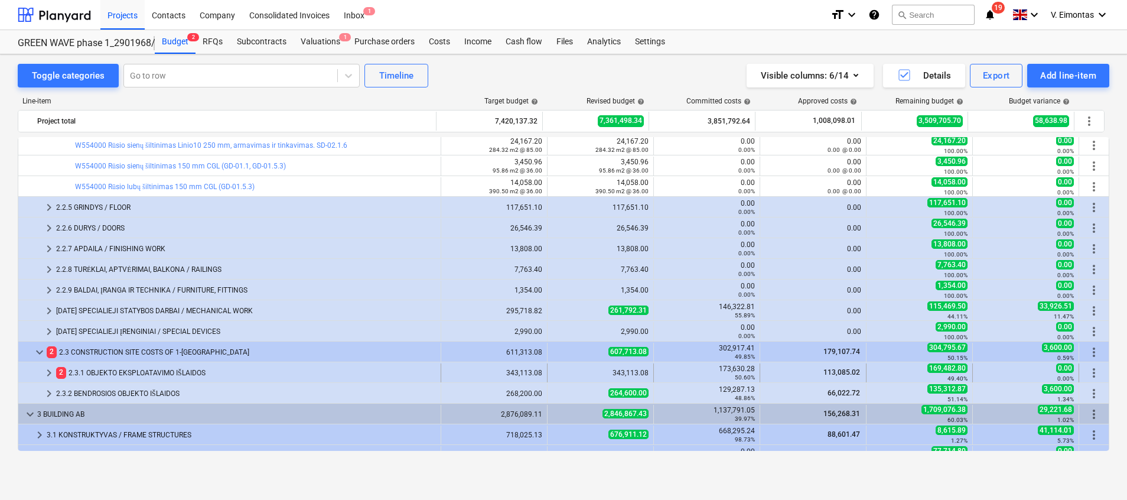
click at [40, 371] on div at bounding box center [32, 372] width 19 height 19
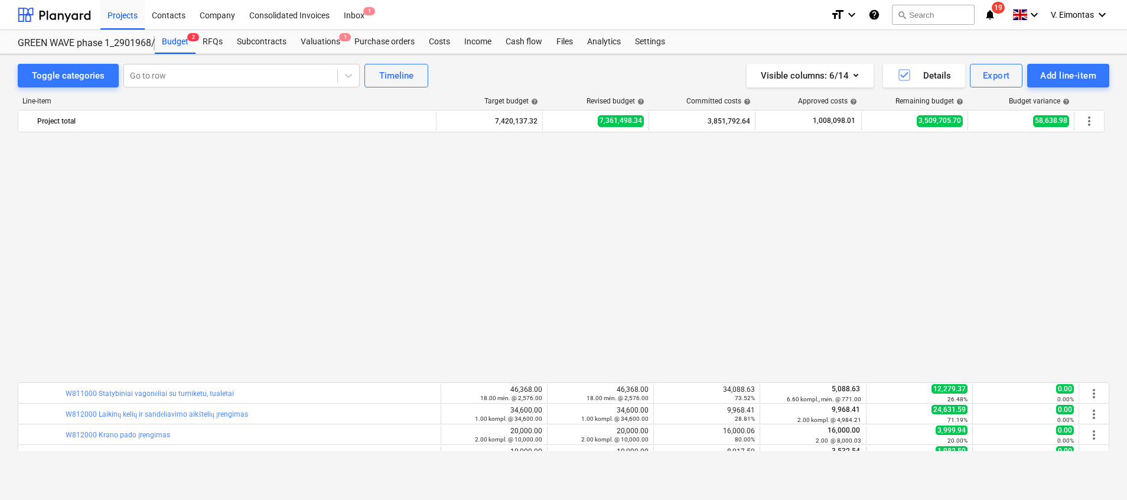
scroll to position [620, 0]
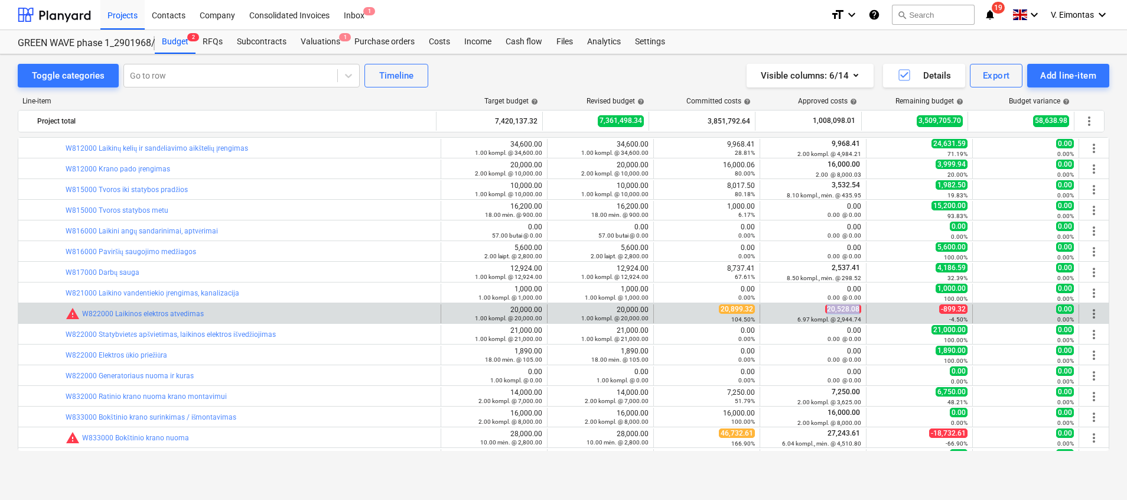
drag, startPoint x: 856, startPoint y: 309, endPoint x: 825, endPoint y: 308, distance: 30.7
click at [825, 308] on span "20,528.08" at bounding box center [843, 308] width 36 height 9
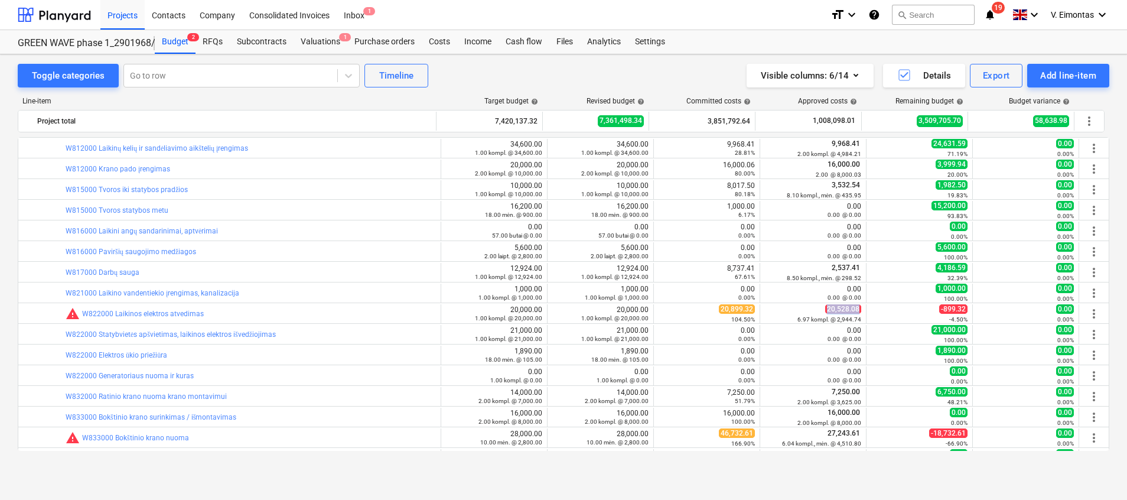
copy span "20,528.08"
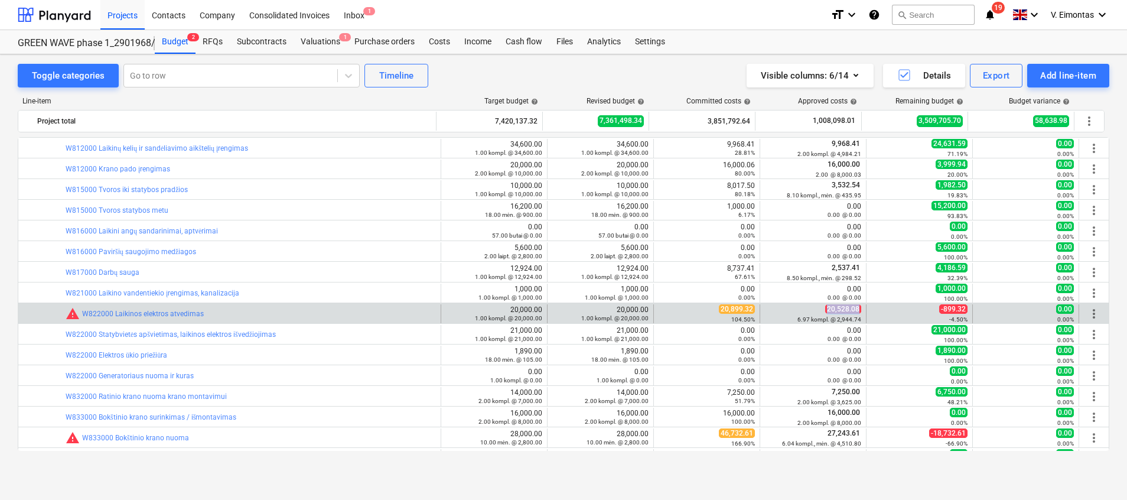
click at [1088, 314] on span "more_vert" at bounding box center [1094, 314] width 14 height 14
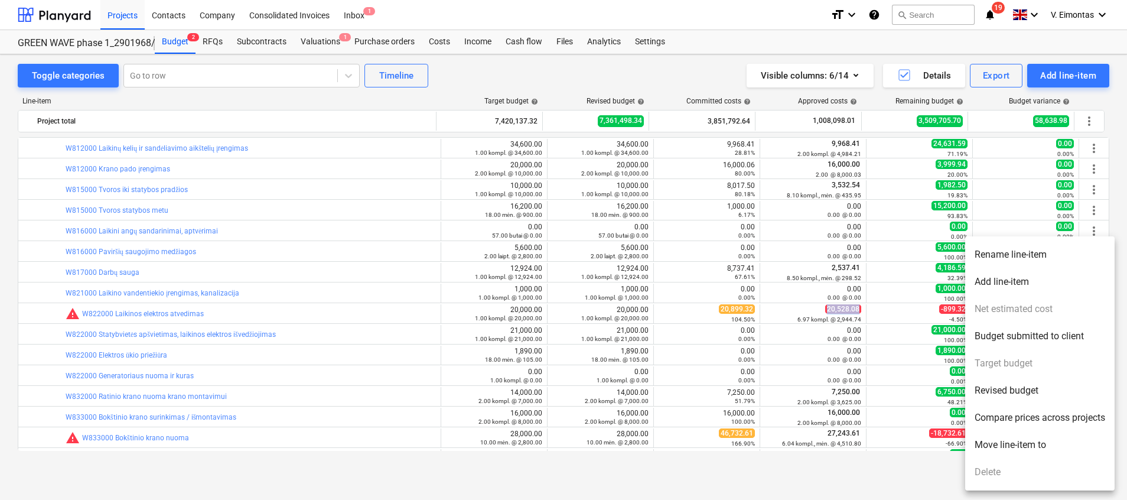
click at [1013, 389] on li "Revised budget" at bounding box center [1039, 390] width 149 height 27
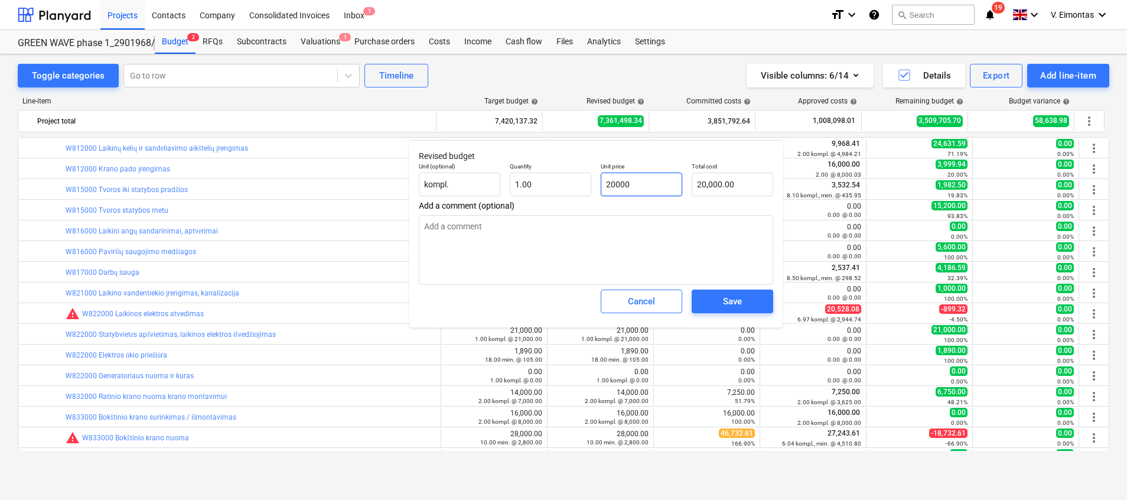
drag, startPoint x: 659, startPoint y: 188, endPoint x: 591, endPoint y: 188, distance: 67.4
click at [591, 188] on div "Unit (optional) kompl. Quantity 1.00 Unit price 20000 Total cost 20,000.00" at bounding box center [596, 179] width 364 height 43
paste input ",528.08"
type input "20,528.08"
type textarea "x"
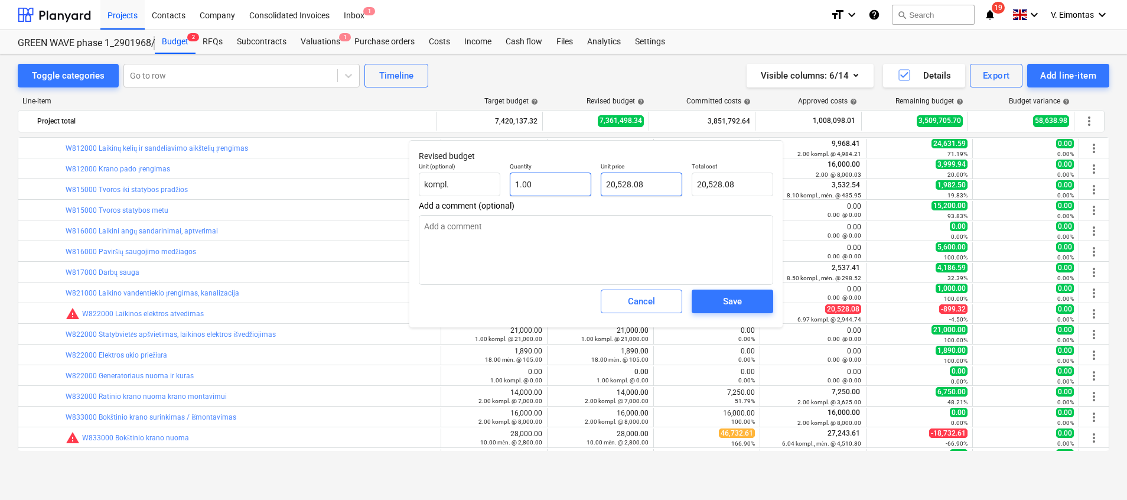
type input "20,528.08"
click at [748, 305] on span "Save" at bounding box center [732, 301] width 53 height 15
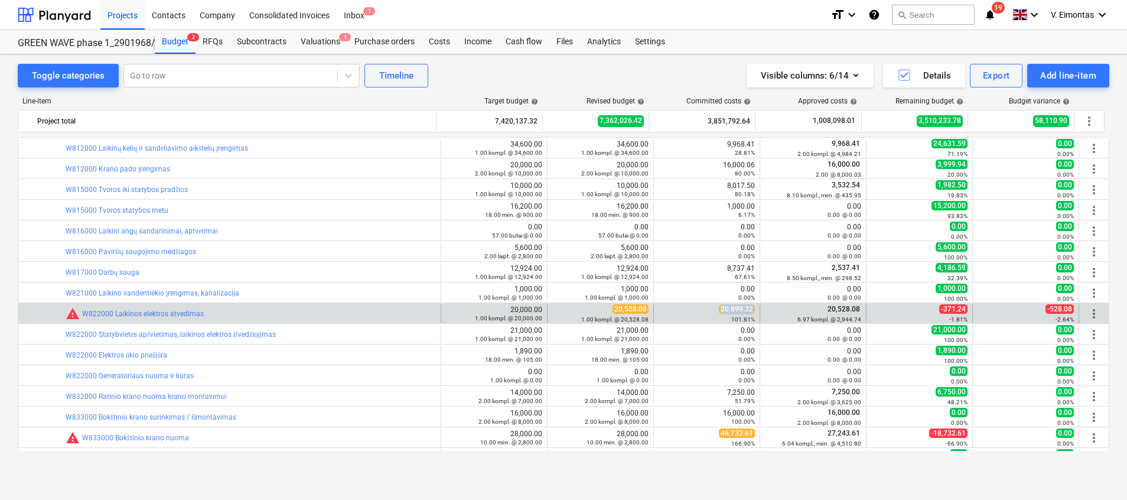
drag, startPoint x: 747, startPoint y: 308, endPoint x: 714, endPoint y: 307, distance: 33.7
click at [714, 307] on div "20,899.32 101.81%" at bounding box center [707, 313] width 96 height 18
copy span "20,899.32"
click at [1090, 314] on span "more_vert" at bounding box center [1094, 314] width 14 height 14
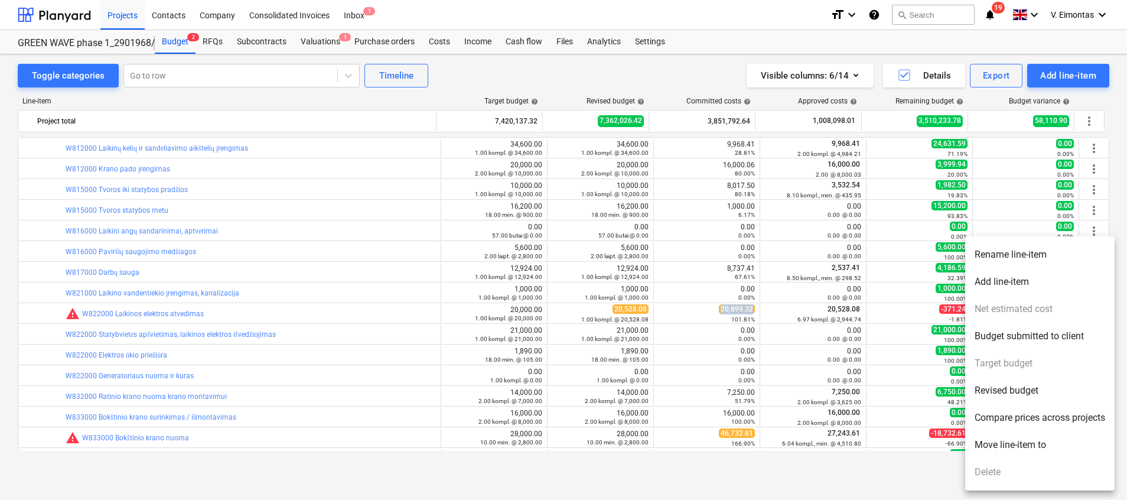
click at [1014, 387] on li "Revised budget" at bounding box center [1039, 390] width 149 height 27
type textarea "x"
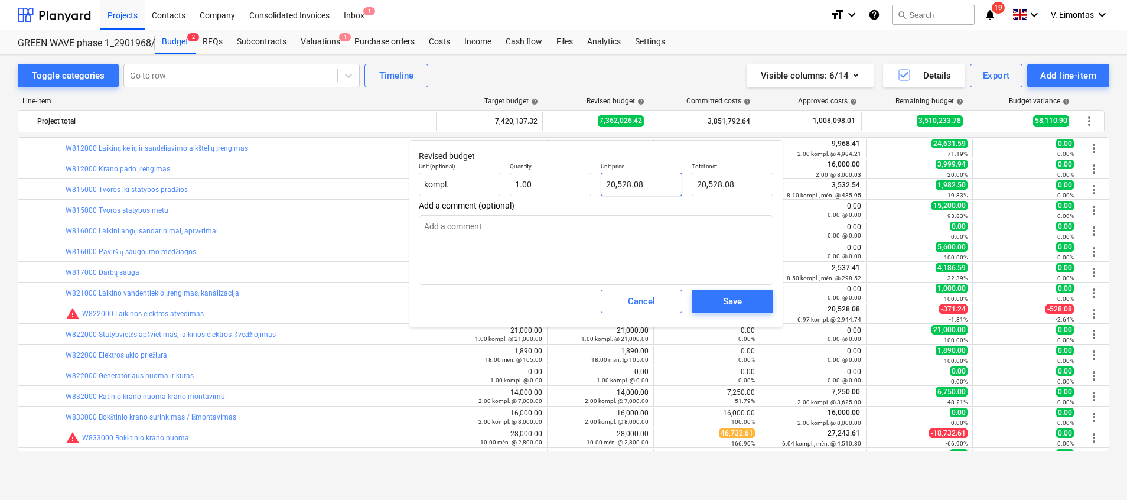
type input "20528.08"
drag, startPoint x: 645, startPoint y: 185, endPoint x: 587, endPoint y: 182, distance: 57.4
click at [587, 182] on div "Unit (optional) kompl. Quantity 1.00 Unit price 20528.08 Total cost 20,528.08" at bounding box center [596, 179] width 364 height 43
paste input ",899.32"
type textarea "x"
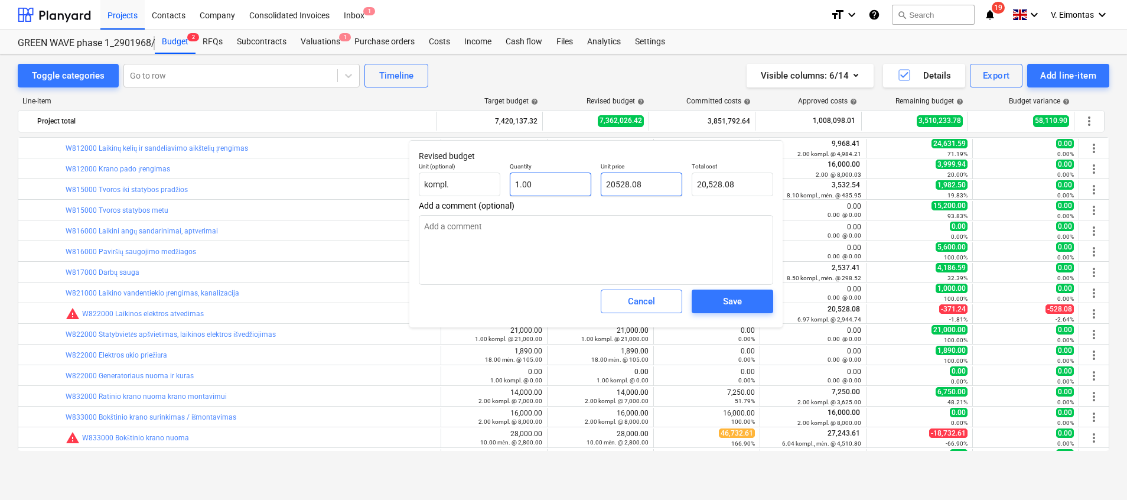
type input "20,899.32"
click at [738, 309] on div "Save" at bounding box center [732, 301] width 19 height 15
type textarea "x"
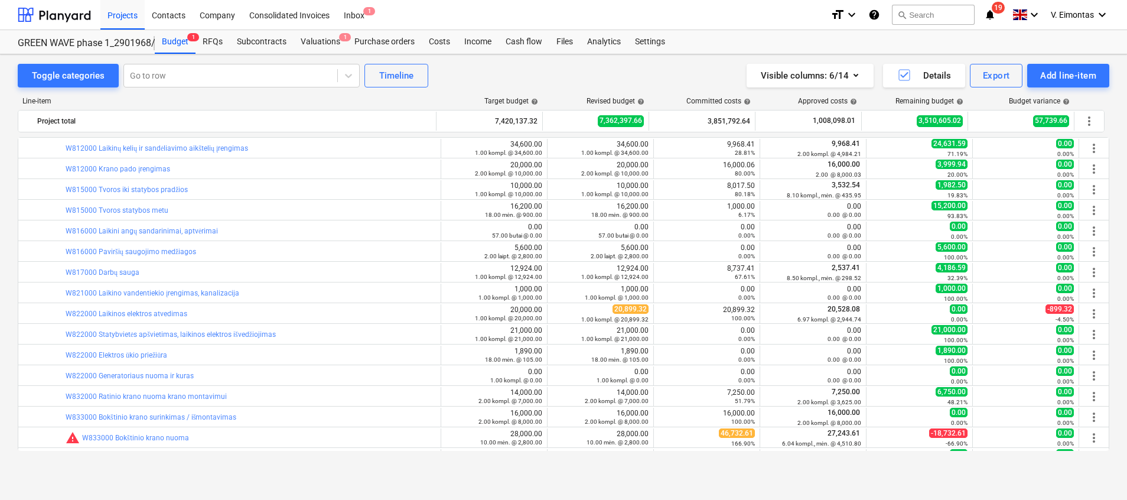
click at [0, 283] on html "Projects Contacts Company Consolidated Invoices Inbox 1 format_size keyboard_ar…" at bounding box center [563, 250] width 1127 height 500
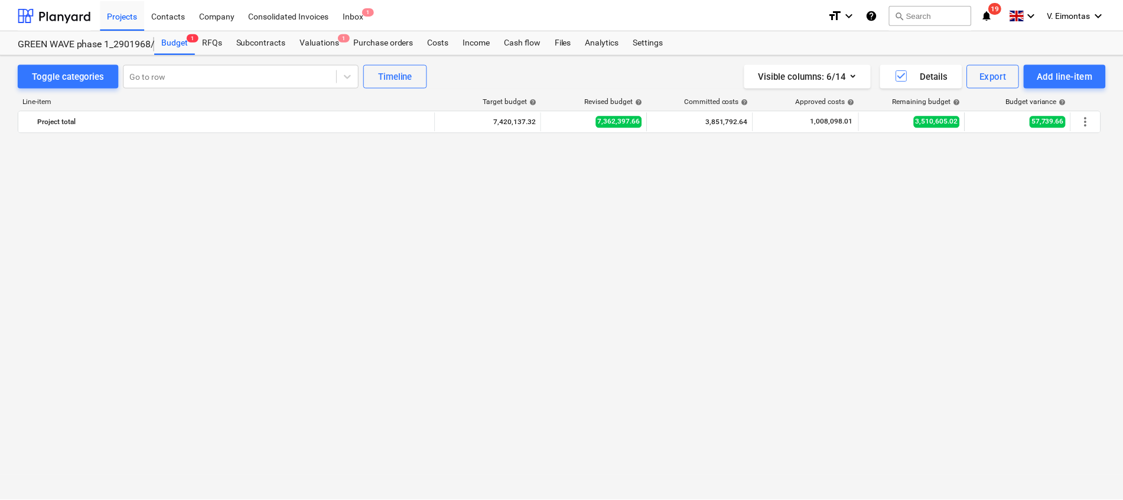
scroll to position [0, 0]
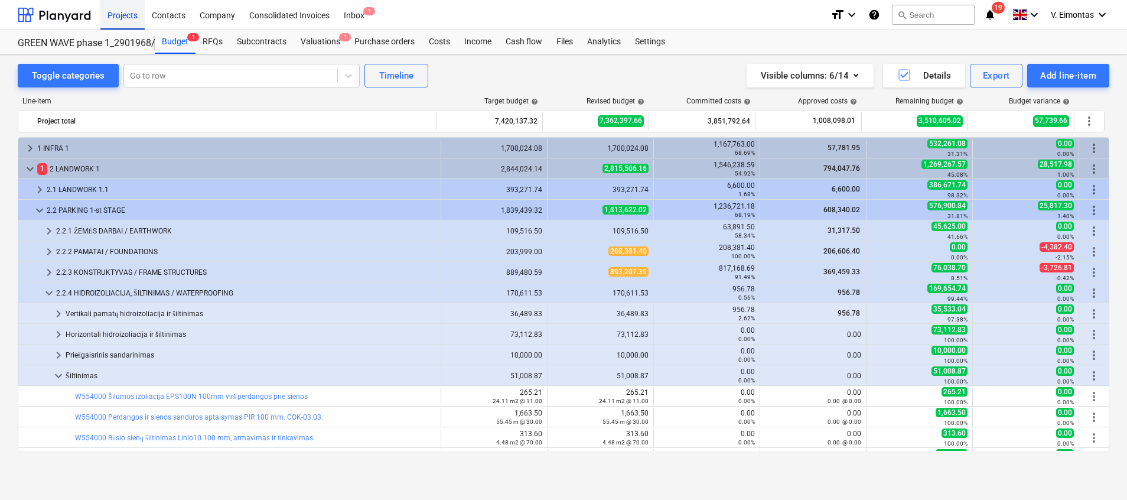
click at [130, 19] on div "Projects" at bounding box center [122, 14] width 44 height 30
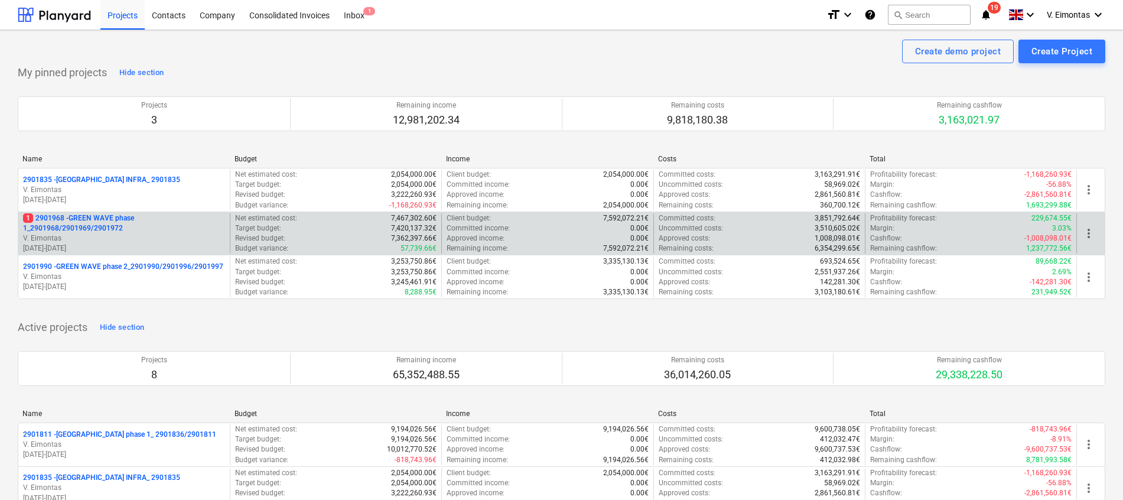
click at [116, 216] on p "1 2901968 - GREEN WAVE phase 1_2901968/2901969/2901972" at bounding box center [124, 223] width 202 height 20
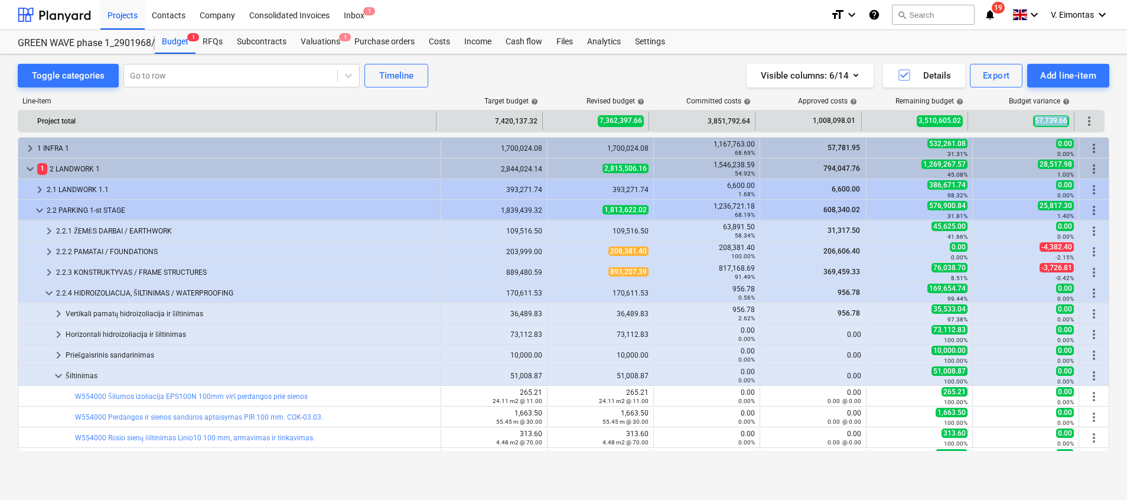
drag, startPoint x: 1033, startPoint y: 123, endPoint x: 1068, endPoint y: 123, distance: 34.9
click at [1068, 123] on div "57,739.66" at bounding box center [1021, 121] width 96 height 19
copy span "57,739.66"
drag, startPoint x: 919, startPoint y: 121, endPoint x: 961, endPoint y: 122, distance: 41.4
click at [961, 122] on span "3,510,605.02" at bounding box center [940, 120] width 46 height 11
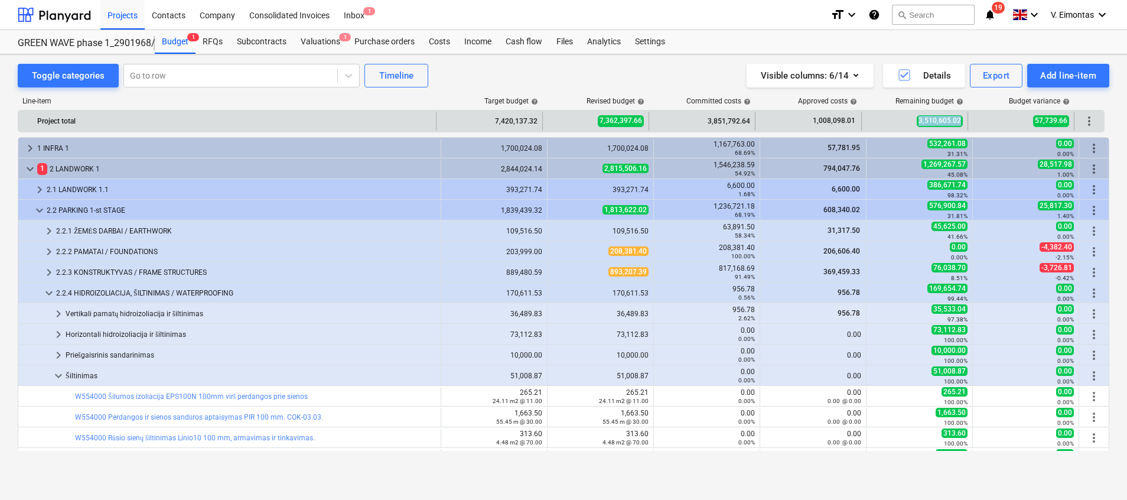
copy span "3,510,605.02"
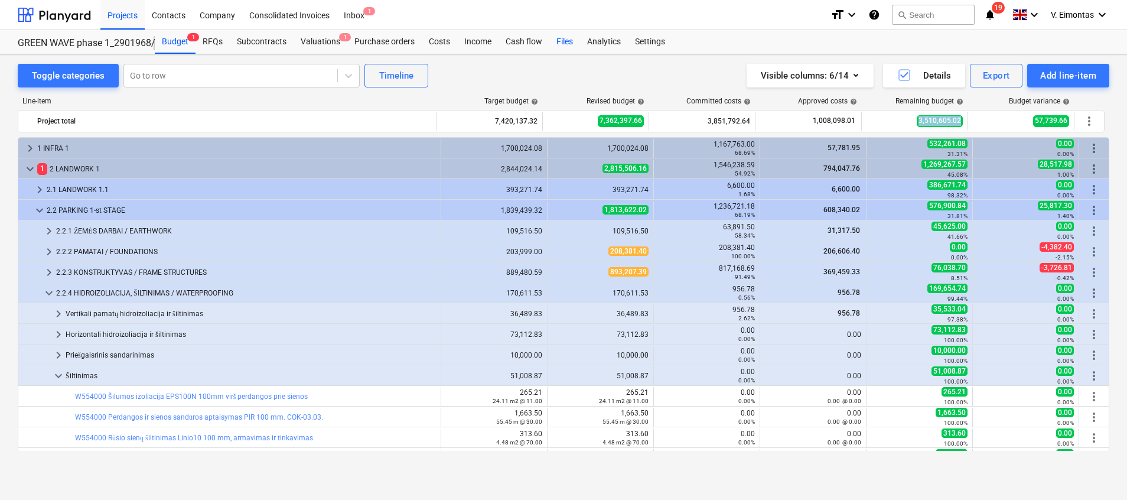
click at [565, 41] on div "Files" at bounding box center [565, 42] width 31 height 24
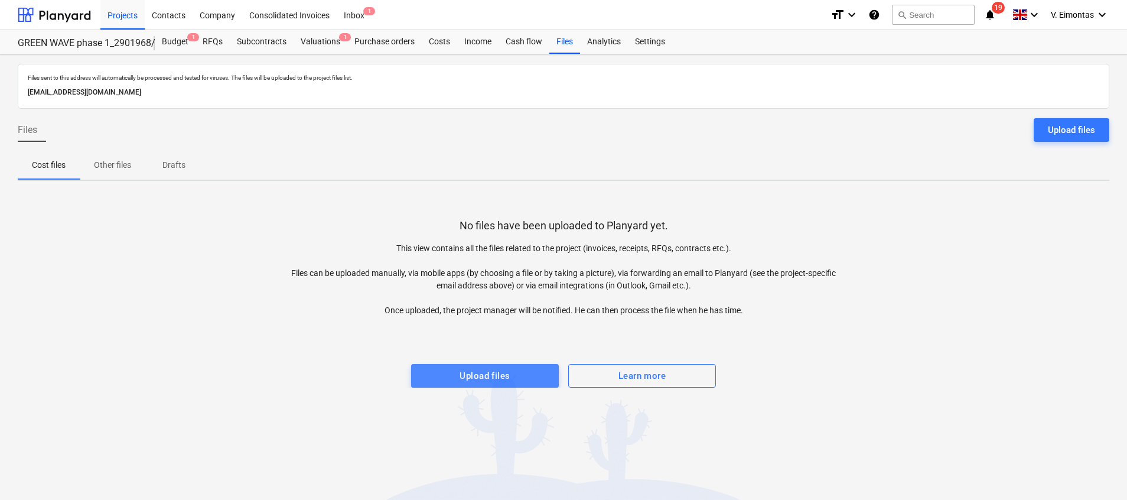
click at [492, 375] on div "Upload files" at bounding box center [485, 375] width 50 height 15
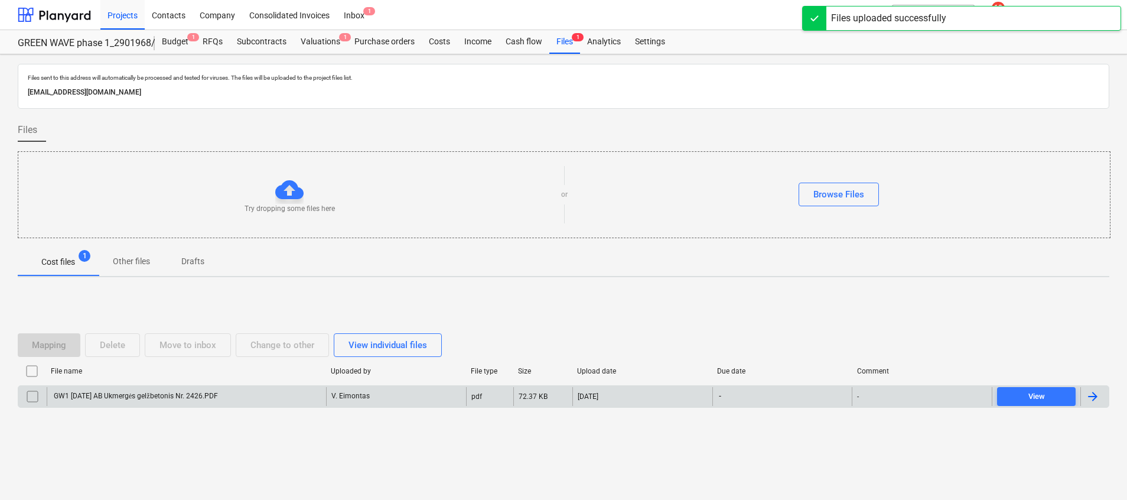
click at [188, 387] on div "GW1 [DATE] AB Ukmergės gelžbetonis Nr. 2426.PDF" at bounding box center [186, 396] width 279 height 19
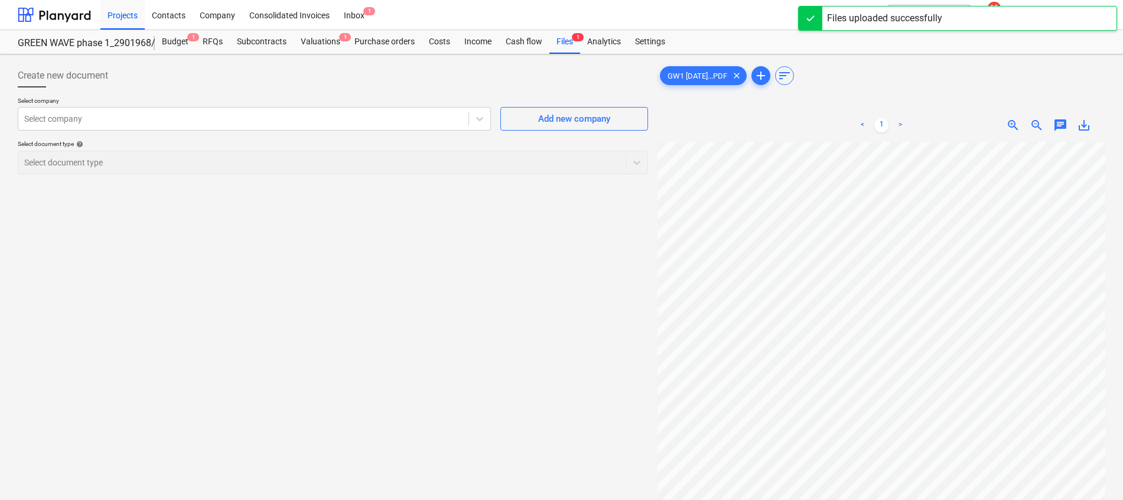
scroll to position [154, 5]
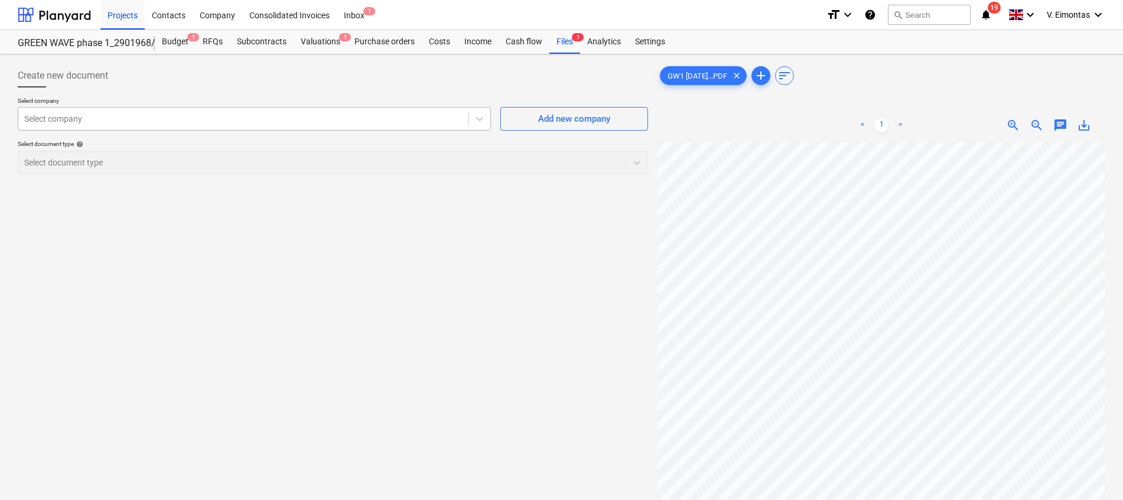
click at [131, 117] on div at bounding box center [243, 119] width 438 height 12
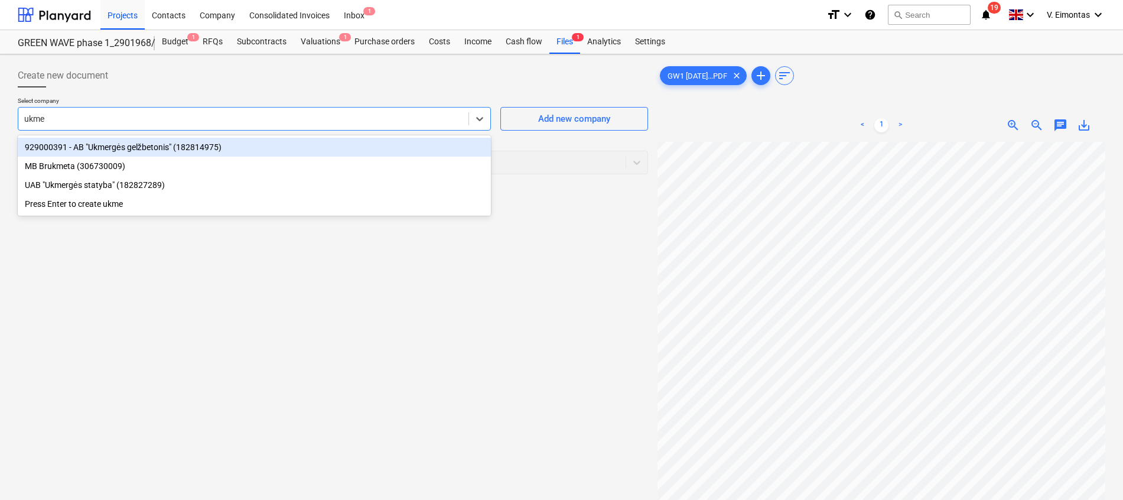
type input "ukmer"
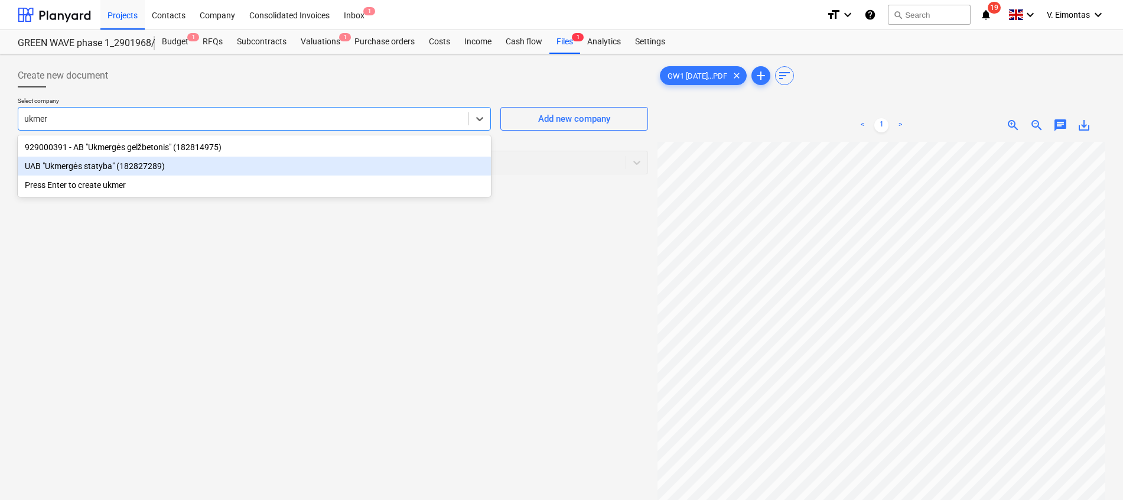
click at [154, 158] on div "UAB "Ukmergės statyba" (182827289)" at bounding box center [254, 166] width 473 height 19
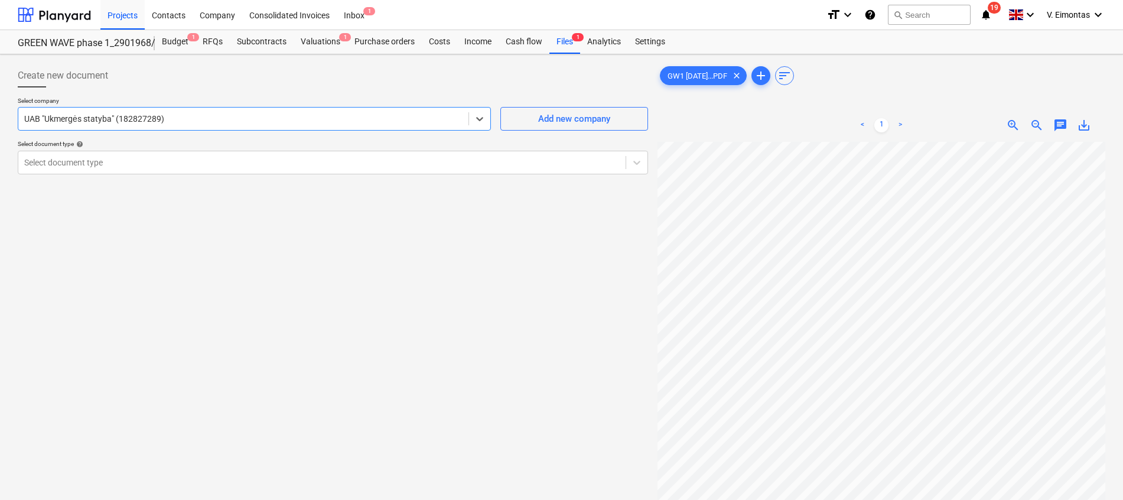
click at [152, 128] on div "UAB "Ukmergės statyba" (182827289)" at bounding box center [254, 119] width 473 height 24
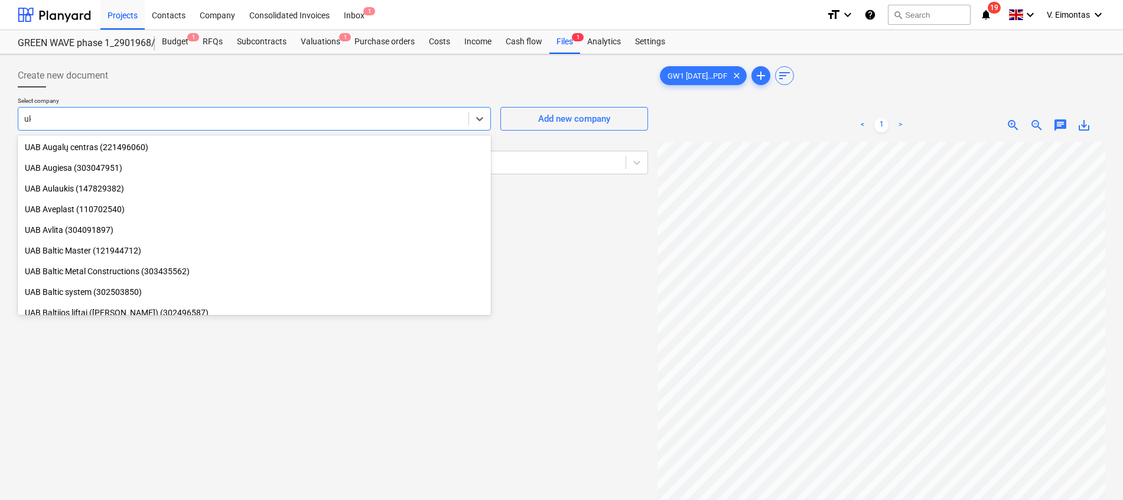
scroll to position [298, 0]
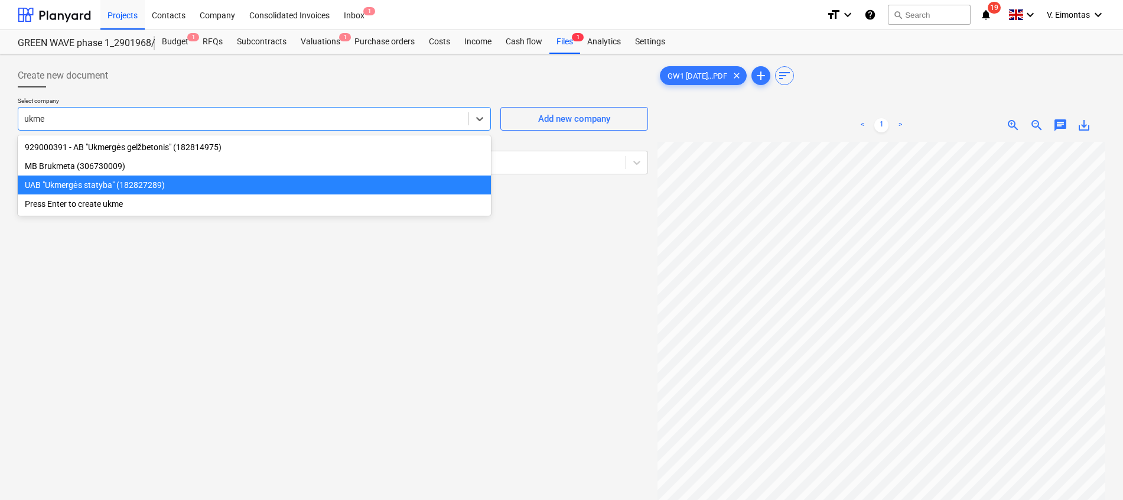
type input "ukmer"
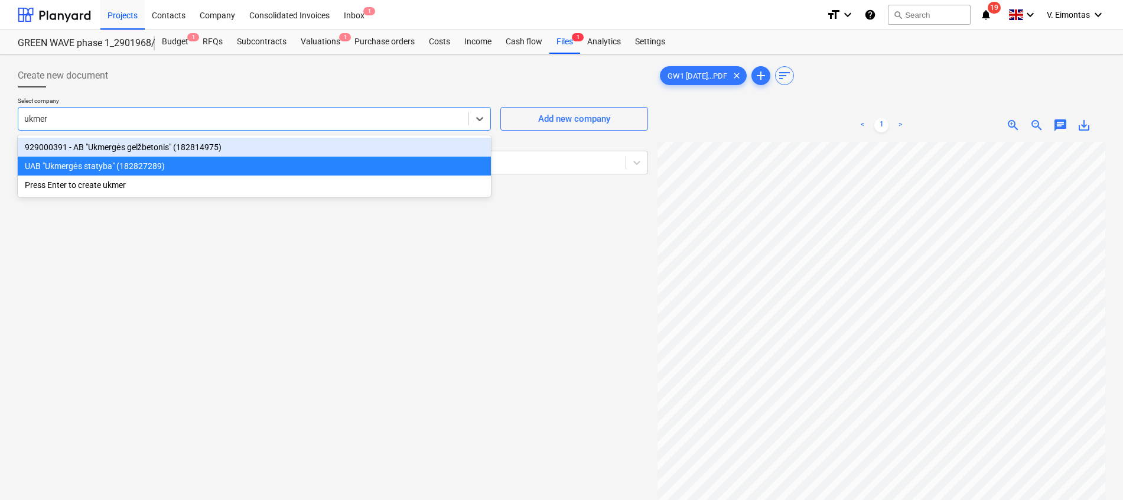
click at [156, 138] on div "929000391 - AB "Ukmergės gelžbetonis" (182814975)" at bounding box center [254, 147] width 473 height 19
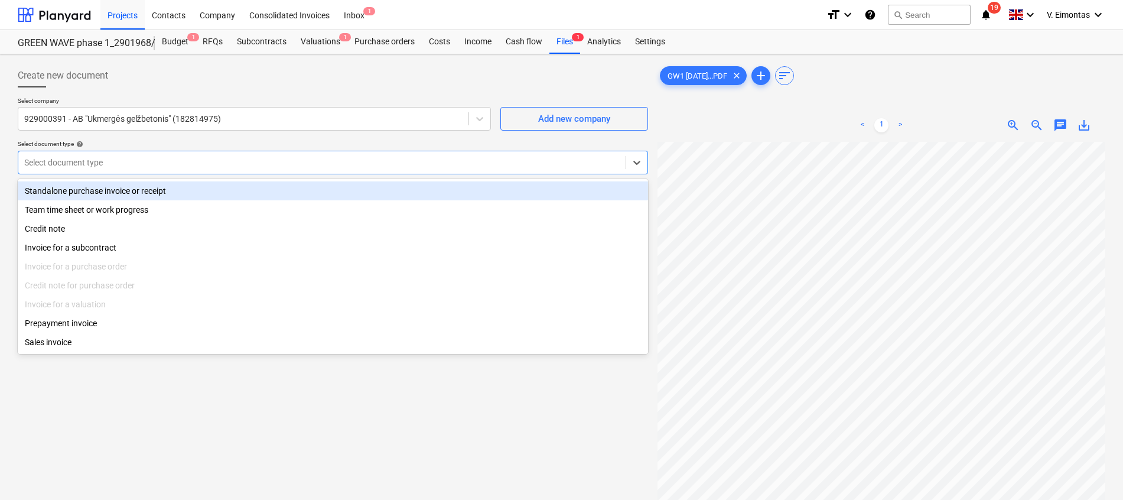
click at [149, 165] on div at bounding box center [322, 163] width 596 height 12
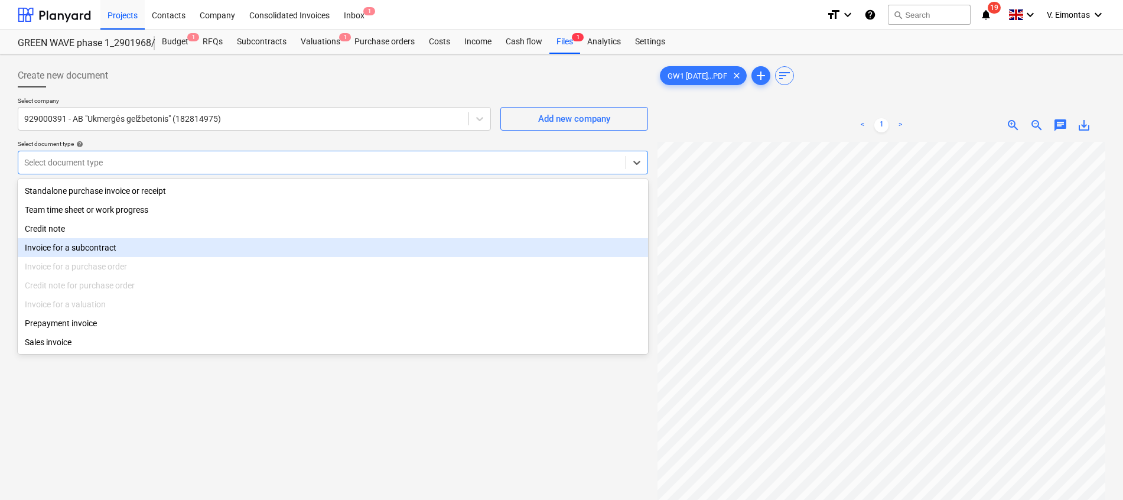
click at [96, 248] on div "Invoice for a subcontract" at bounding box center [333, 247] width 630 height 19
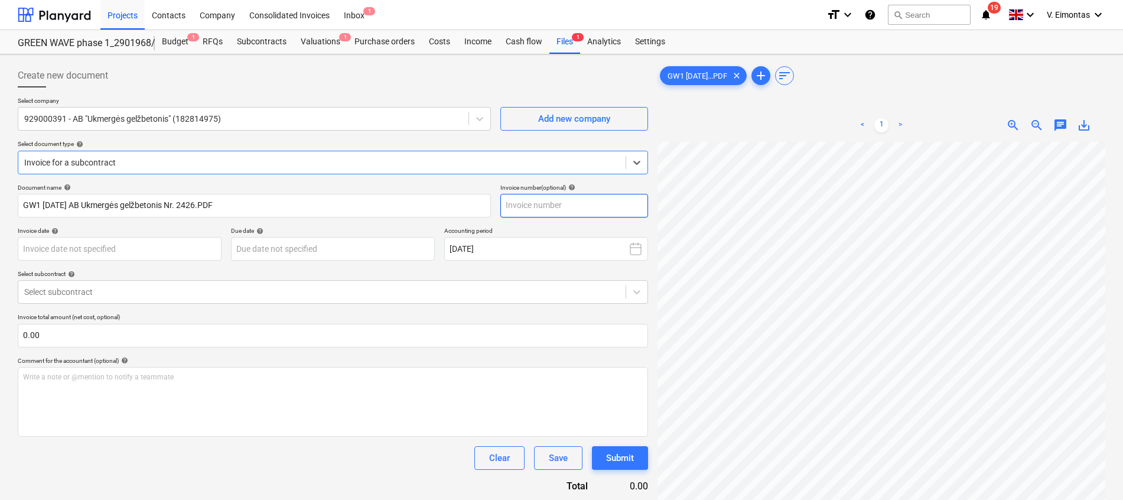
scroll to position [0, 5]
click at [551, 208] on input "text" at bounding box center [574, 206] width 148 height 24
type input "2426"
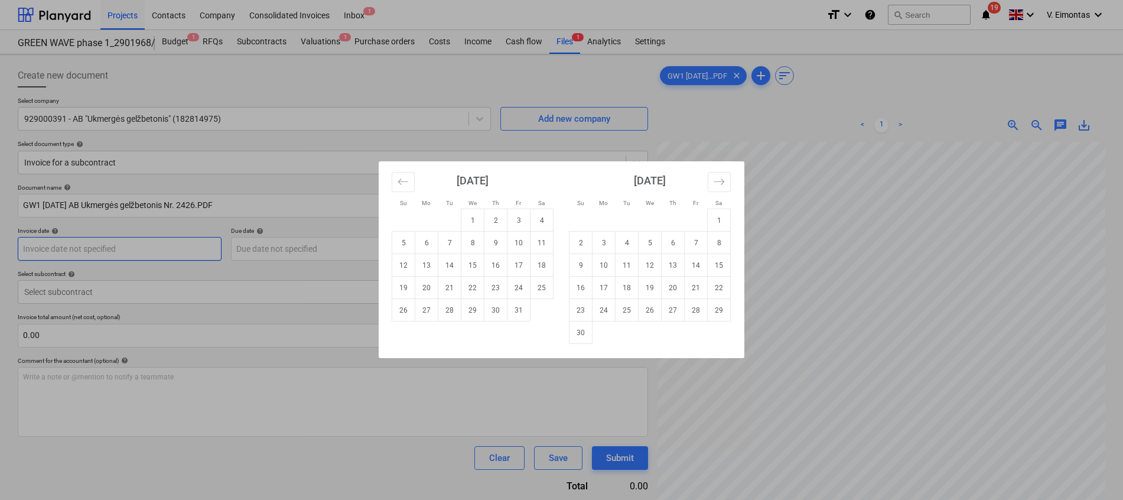
click at [139, 245] on body "Projects Contacts Company Consolidated Invoices Inbox 1 format_size keyboard_ar…" at bounding box center [561, 250] width 1123 height 500
click at [451, 242] on td "7" at bounding box center [449, 243] width 23 height 22
type input "[DATE]"
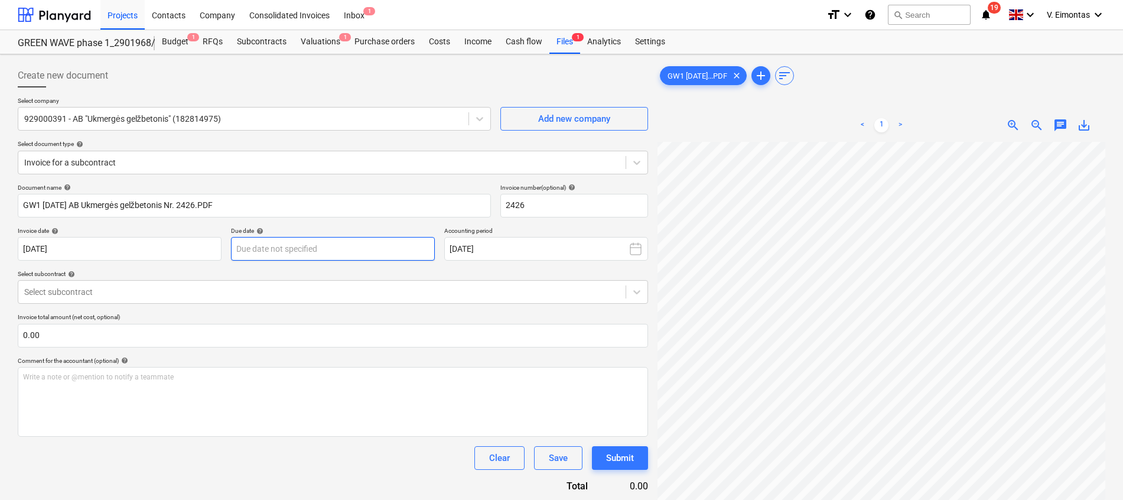
click at [285, 245] on body "Projects Contacts Company Consolidated Invoices Inbox 1 format_size keyboard_ar…" at bounding box center [561, 250] width 1123 height 500
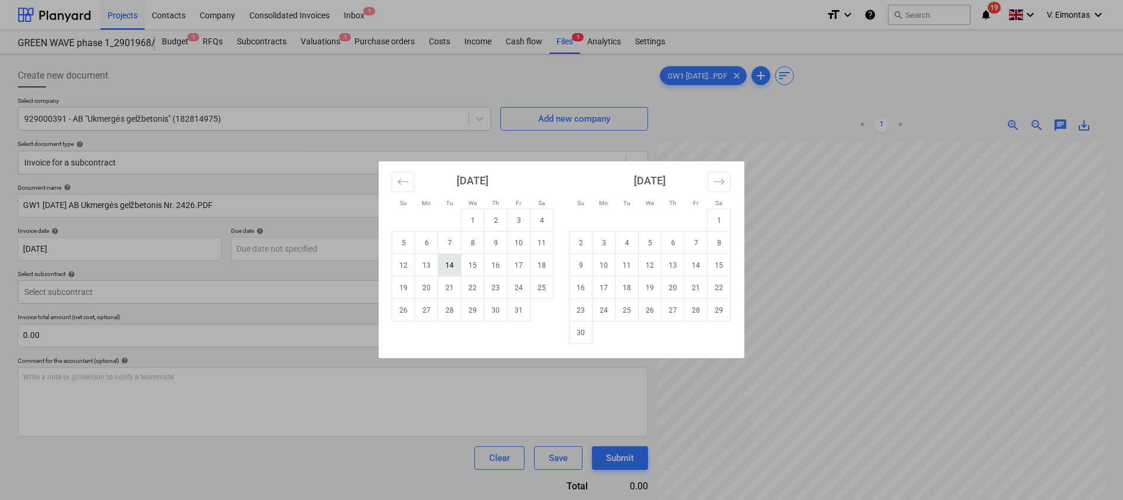
click at [446, 264] on td "14" at bounding box center [449, 265] width 23 height 22
type input "[DATE]"
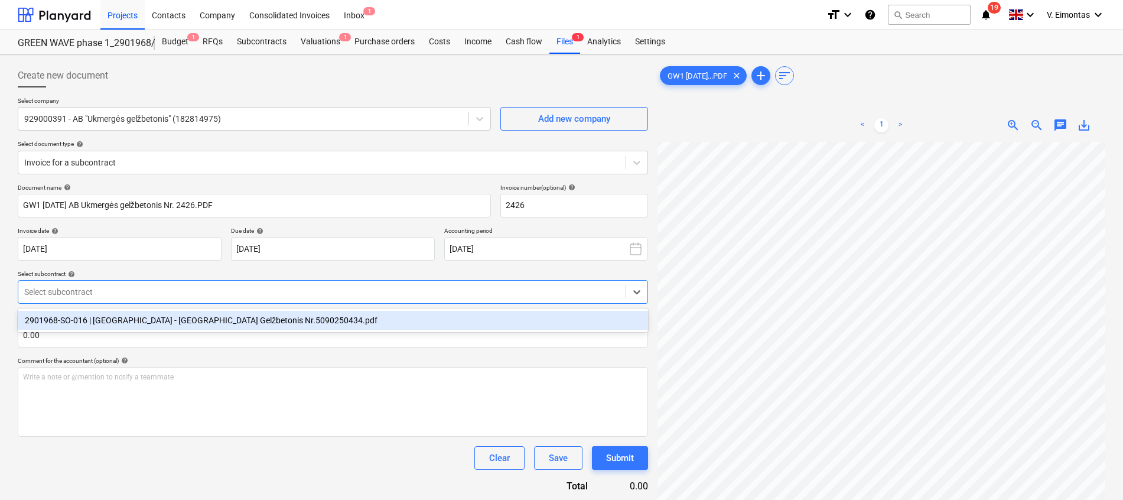
click at [295, 291] on div at bounding box center [322, 292] width 596 height 12
click at [267, 316] on div "2901968-SO-016 | [GEOGRAPHIC_DATA] - [GEOGRAPHIC_DATA] Gelžbetonis Nr.509025043…" at bounding box center [333, 320] width 630 height 19
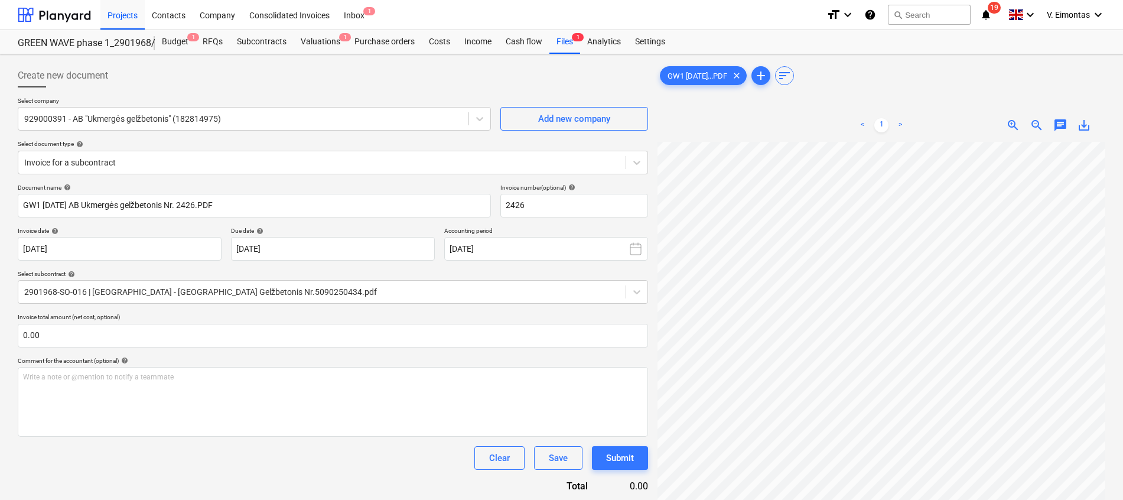
scroll to position [188, 63]
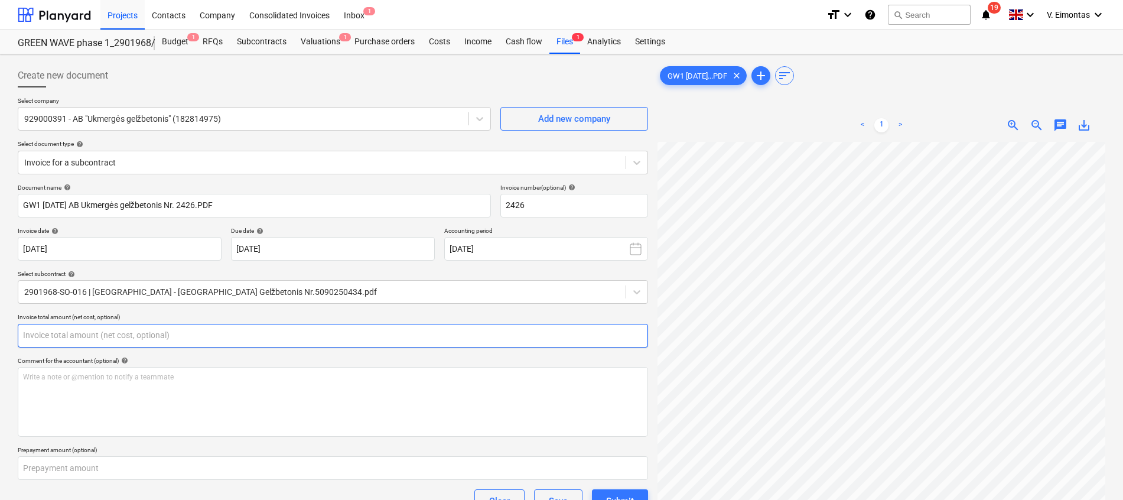
click at [350, 336] on input "text" at bounding box center [333, 336] width 630 height 24
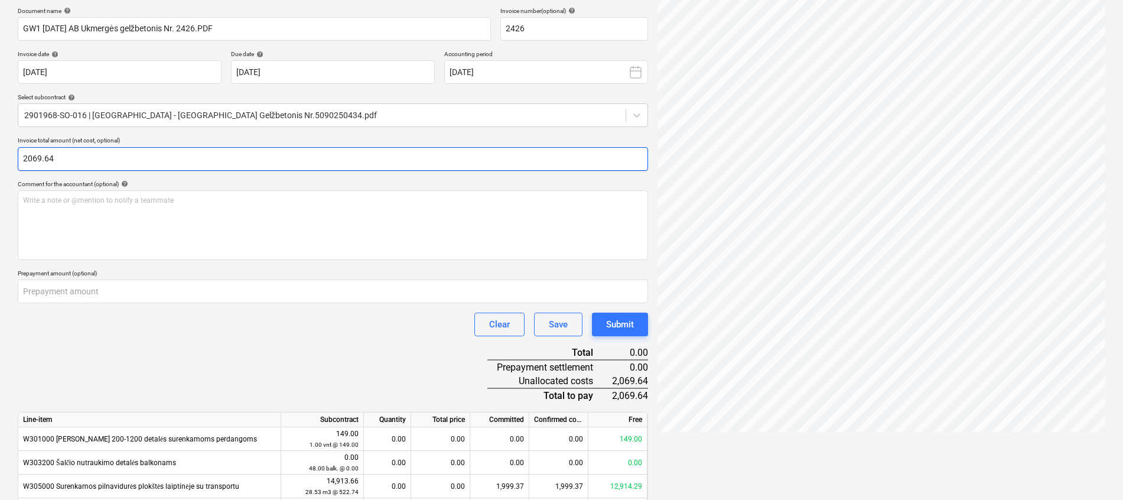
scroll to position [177, 0]
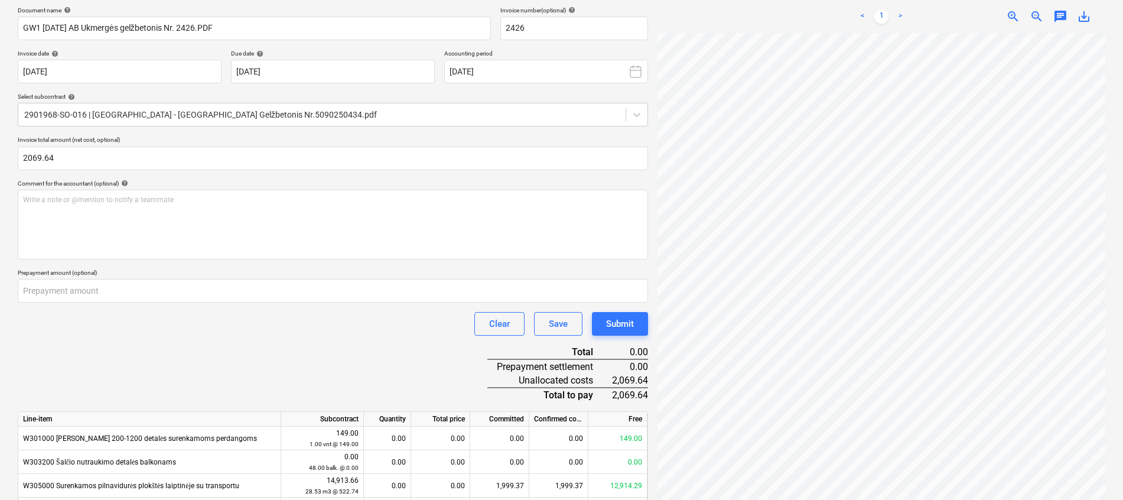
type input "2,069.64"
click at [294, 360] on div "Document name help GW1 [DATE] AB Ukmergės gelžbetonis Nr. 2426.PDF Invoice numb…" at bounding box center [333, 439] width 630 height 867
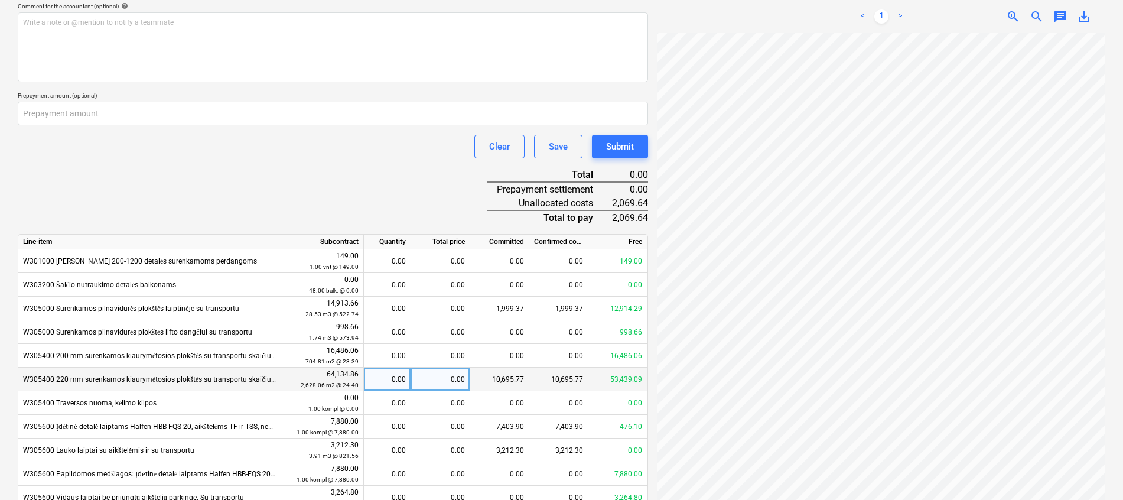
click at [459, 378] on div "0.00" at bounding box center [440, 380] width 59 height 24
type input "2069.64"
click at [368, 171] on div "Document name help GW1 [DATE] AB Ukmergės gelžbetonis Nr. 2426.PDF Invoice numb…" at bounding box center [333, 262] width 630 height 867
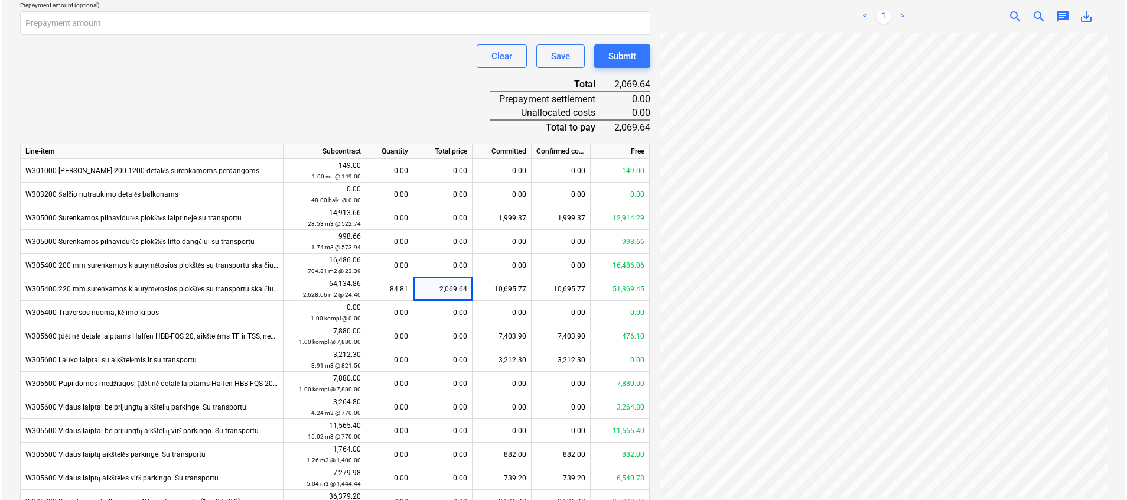
scroll to position [560, 0]
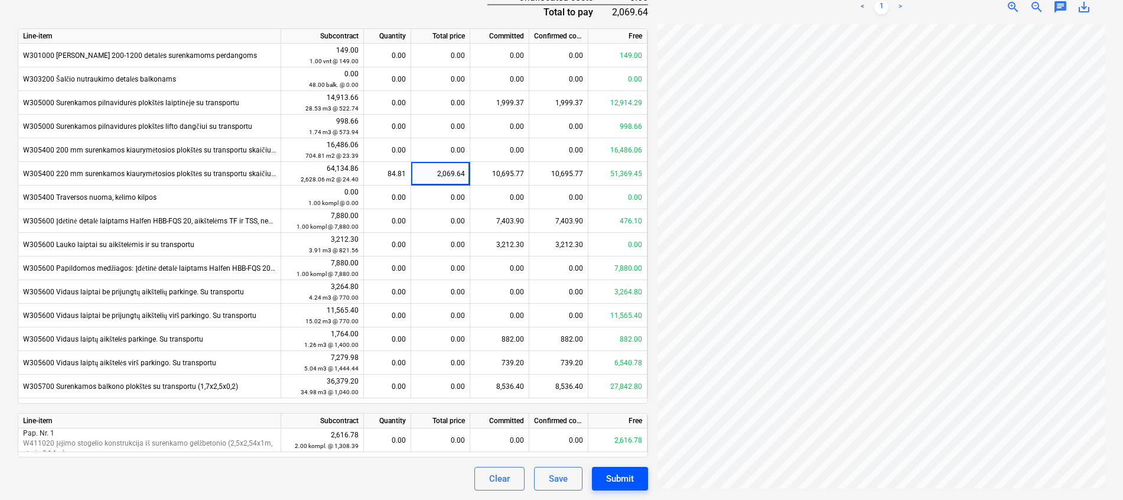
click at [626, 475] on div "Submit" at bounding box center [620, 478] width 28 height 15
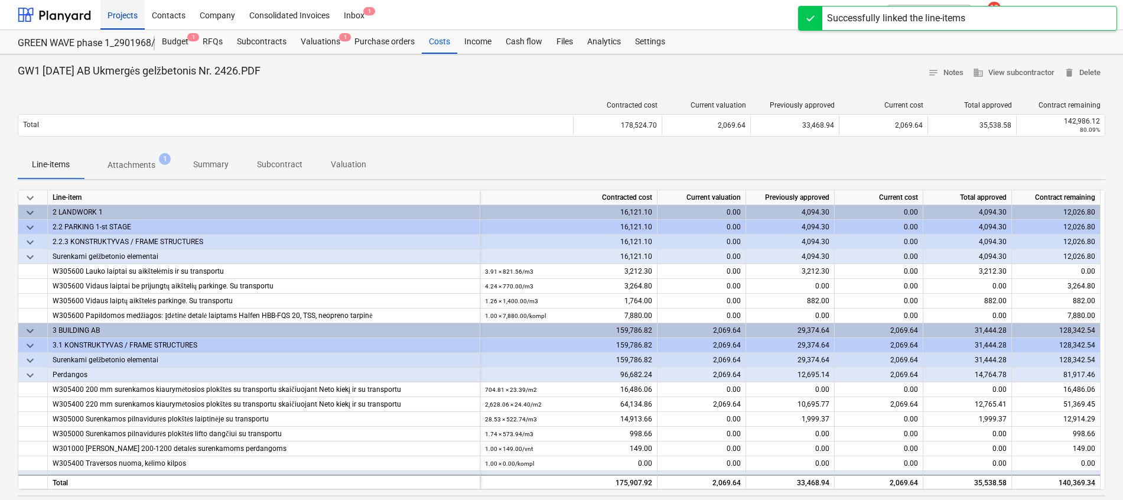
click at [129, 12] on div "Projects" at bounding box center [122, 14] width 44 height 30
